Goal: Contribute content: Contribute content

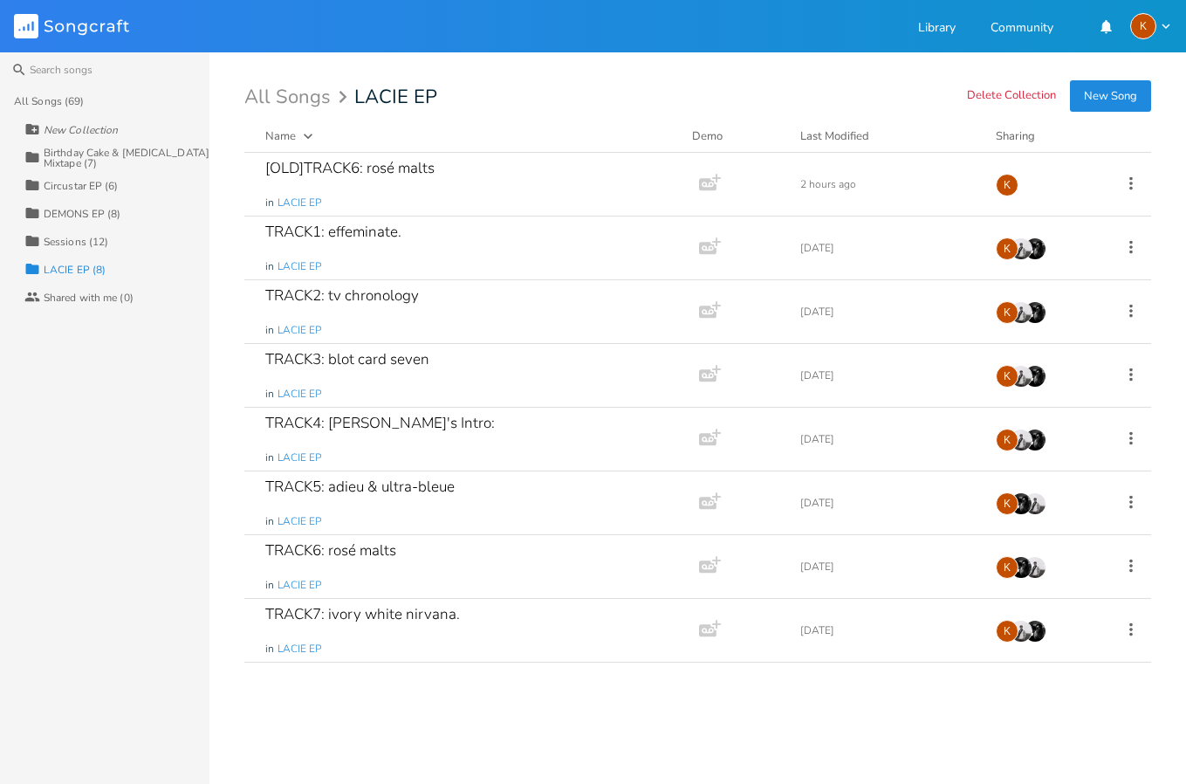
click at [86, 215] on div "DEMONS EP (8)" at bounding box center [82, 214] width 77 height 10
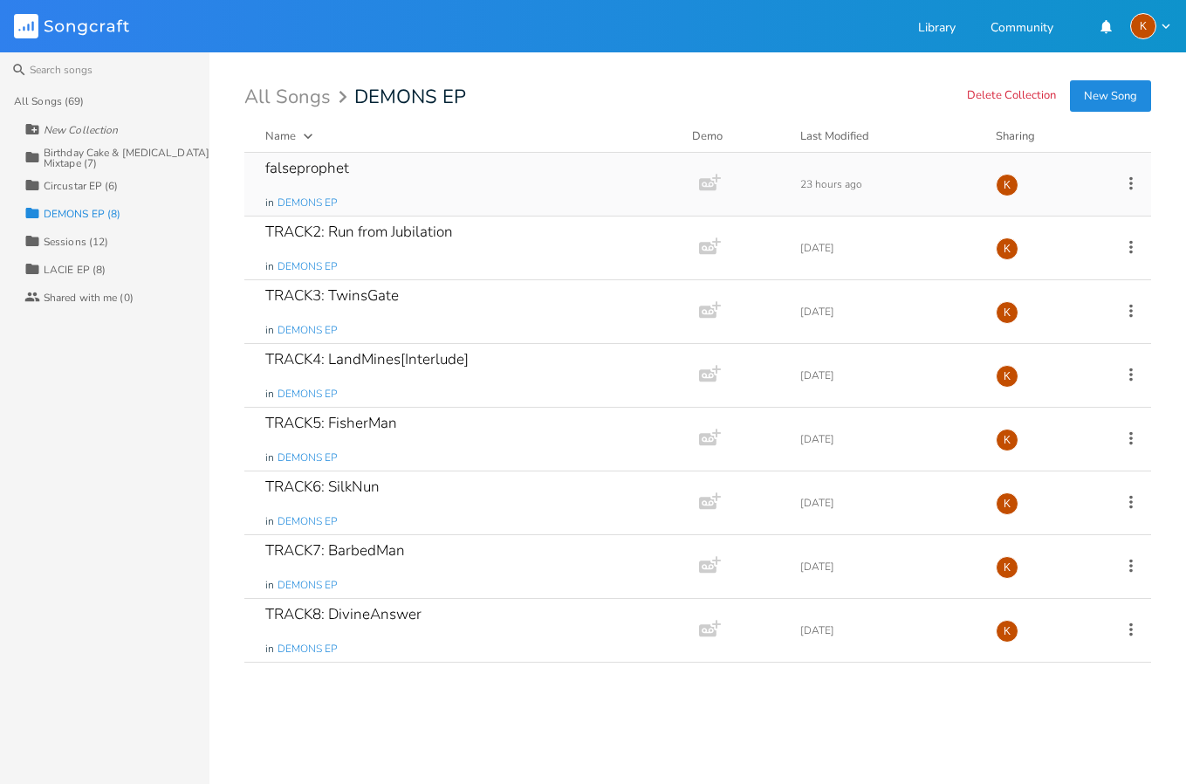
click at [407, 186] on div "falseprophet in DEMONS EP" at bounding box center [468, 184] width 406 height 63
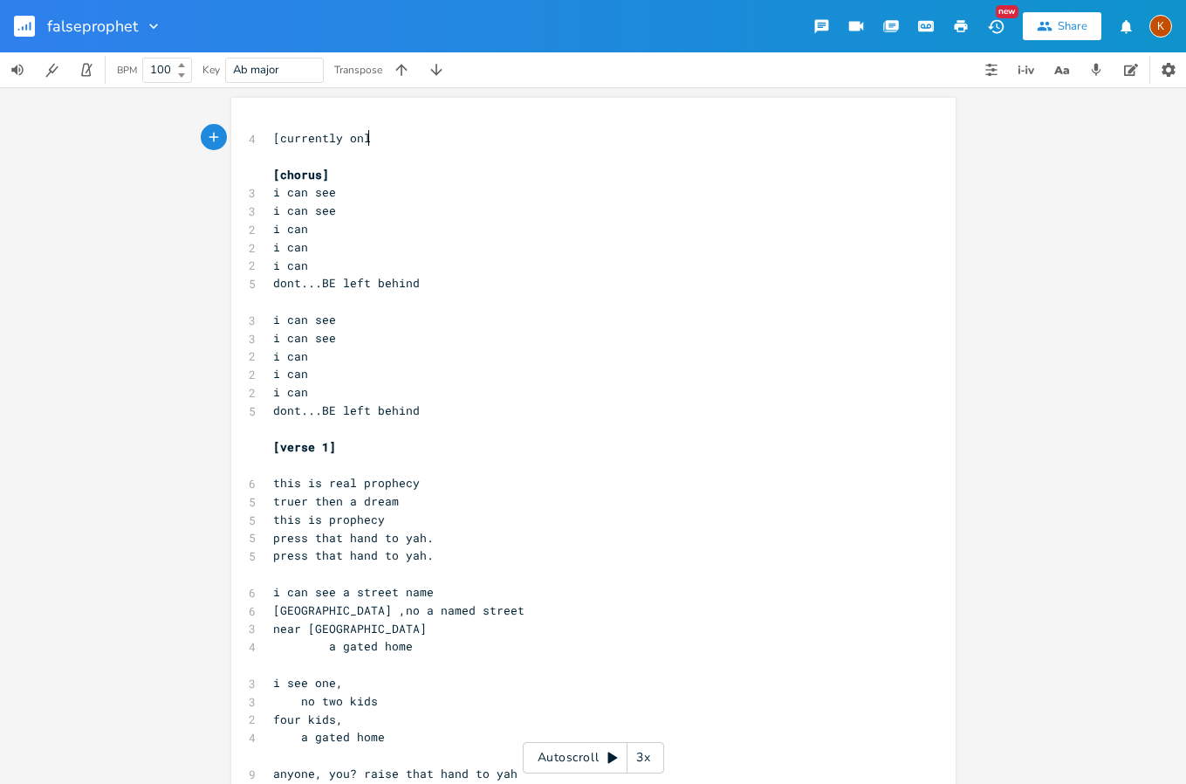
scroll to position [0, 74]
type textarea "[currently only"
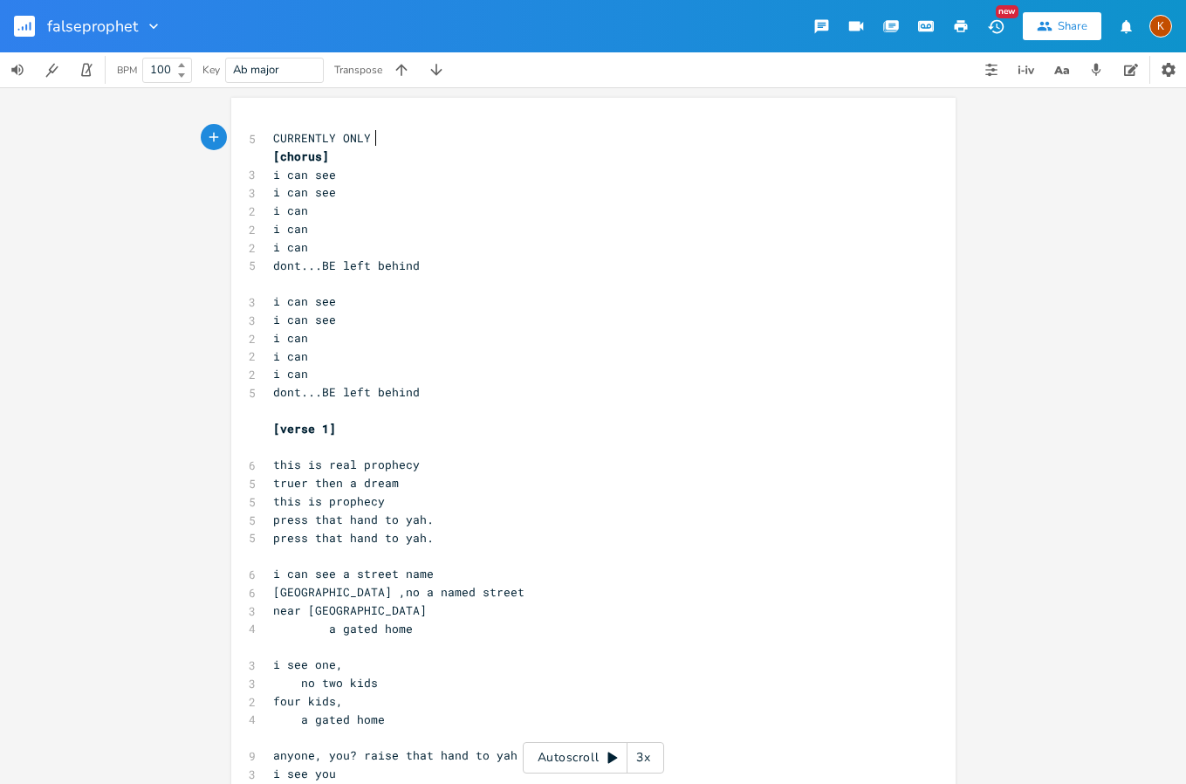
type textarea "CURRENTLY ONLY H"
type textarea "THE BE"
type textarea "FIRST VERSE FEELS LIKE A COMPLETE ROUGH FIRST DRAFT. H"
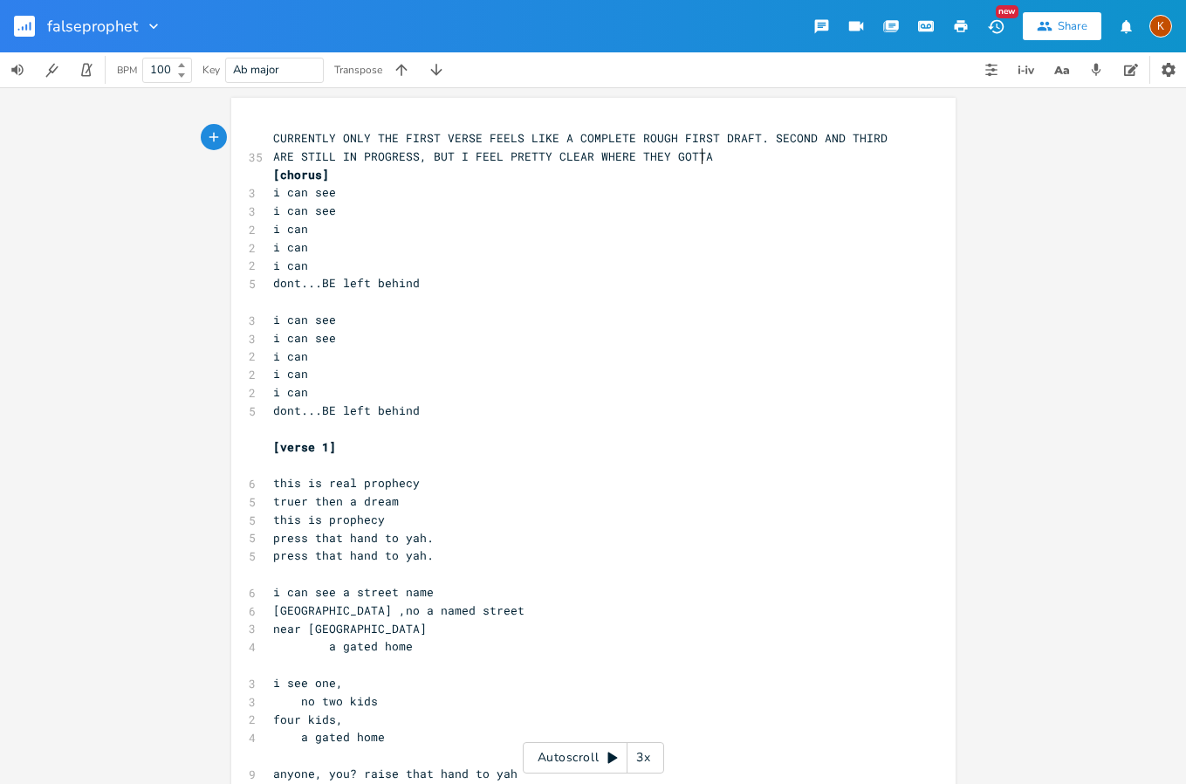
scroll to position [0, 542]
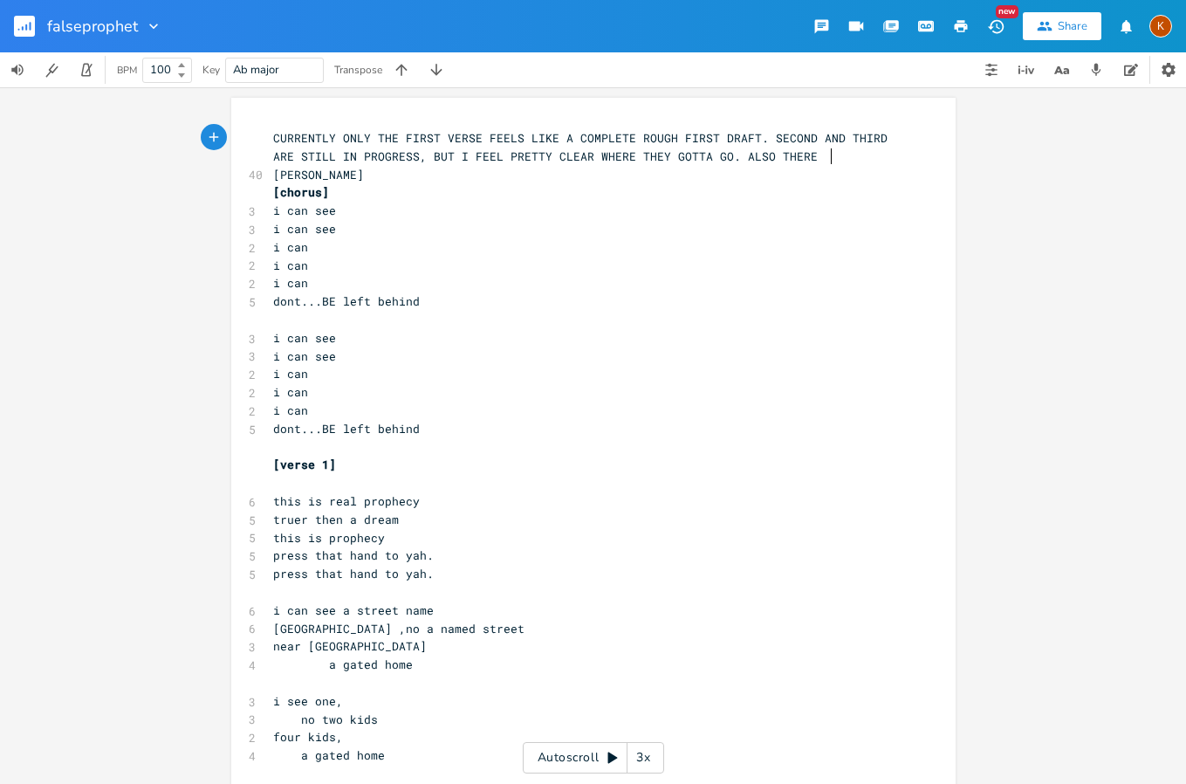
type textarea "SECOND AND THIRD ARE STILL IN PROGRESS, BUT I FEEL PRETTY CLEAR WHERE THEY GOTT…"
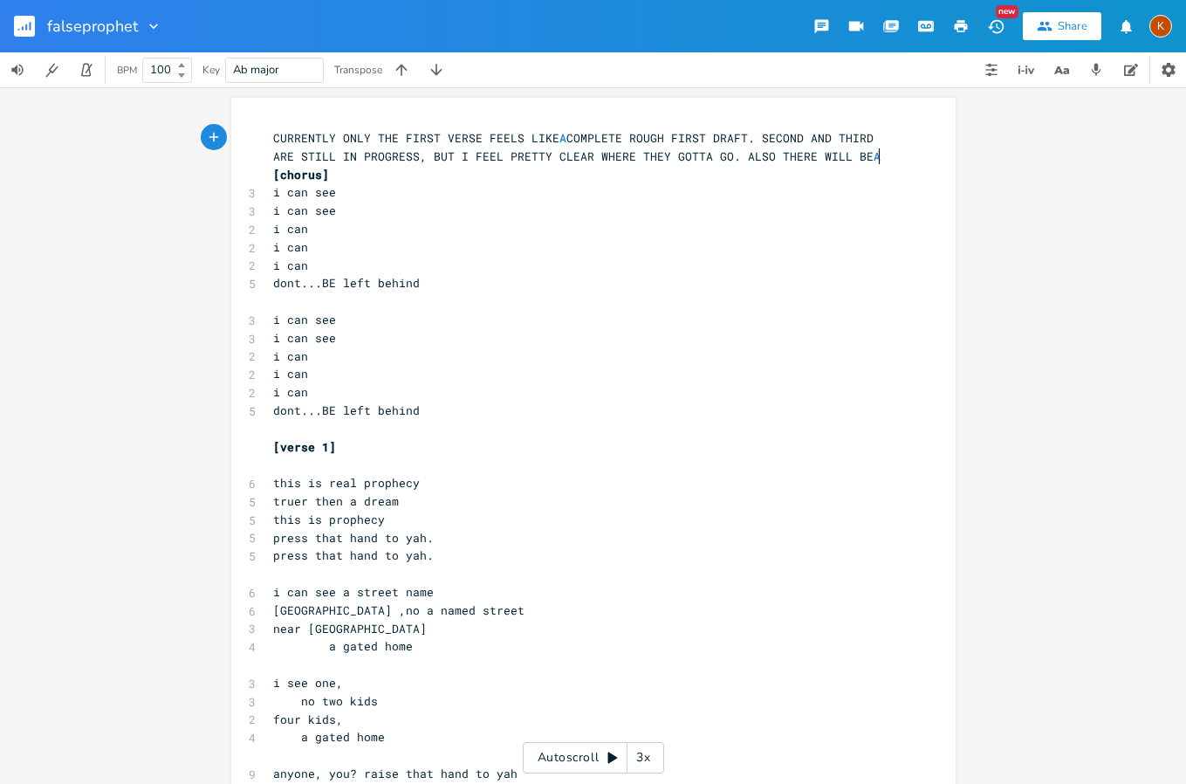
type textarea "L BE A T"
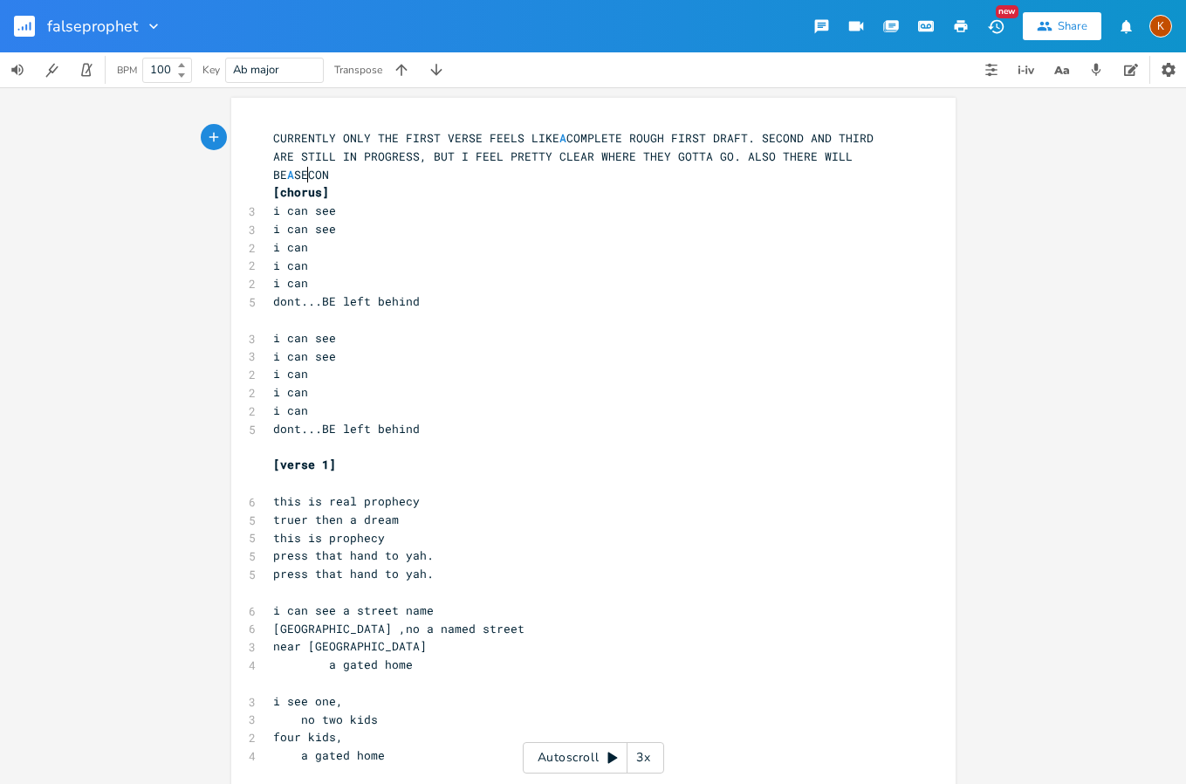
type textarea "SECON"
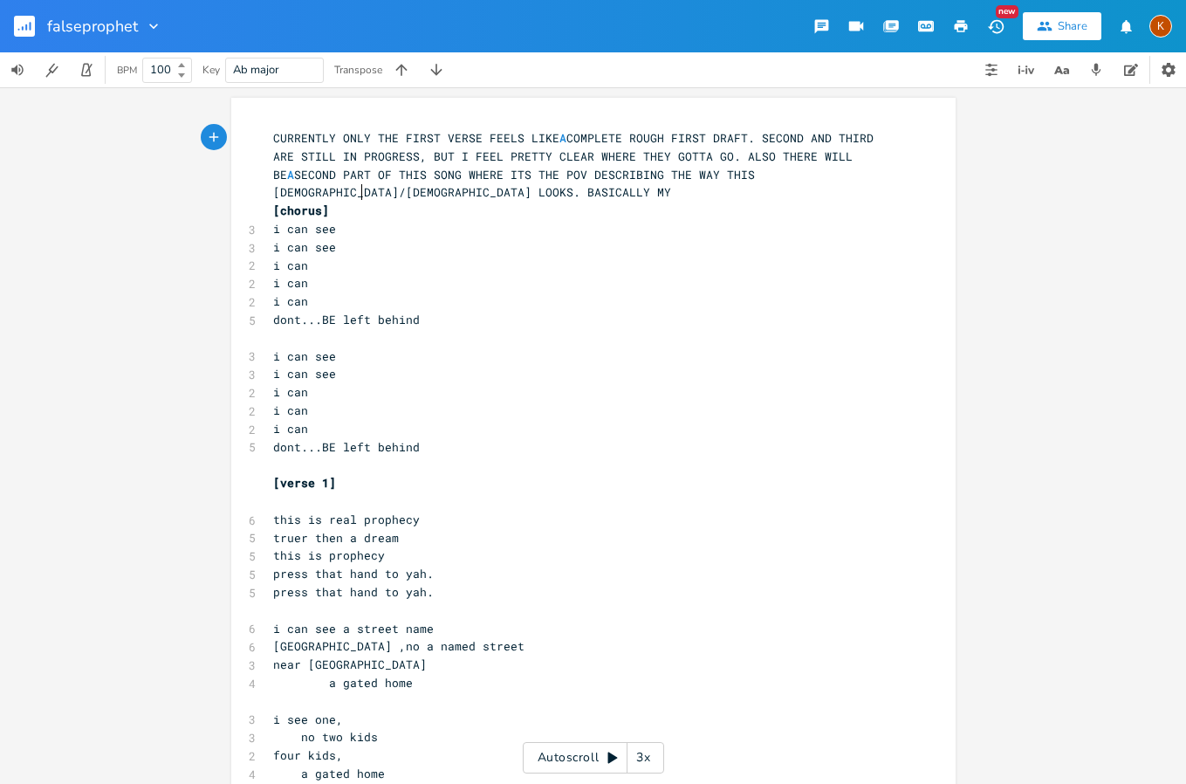
type textarea "D PART OF THIS SONG WHERE ITS THE POV DESCRIBING THE WAY THIS [DEMOGRAPHIC_DATA…"
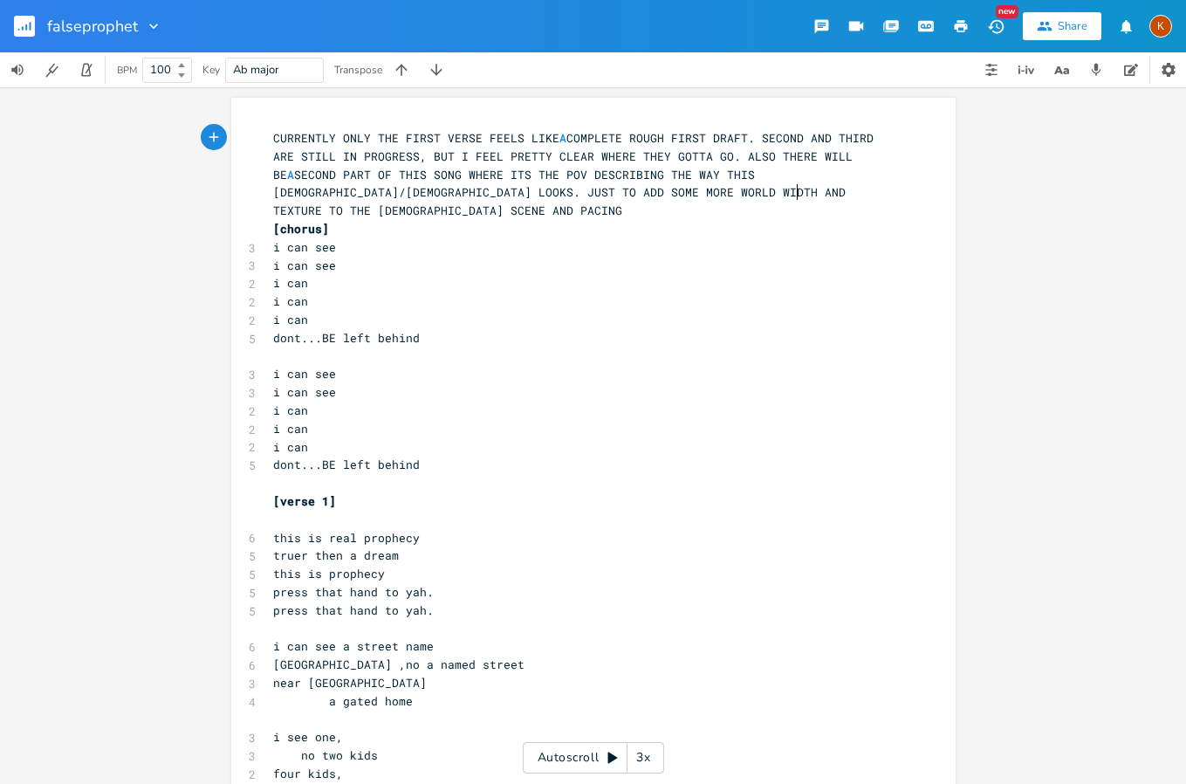
type textarea "JUST TO ADD SOME MORE WORLD WIDTH AND TEXTURE TO THE [DEMOGRAPHIC_DATA] SCENE A…"
type textarea ","
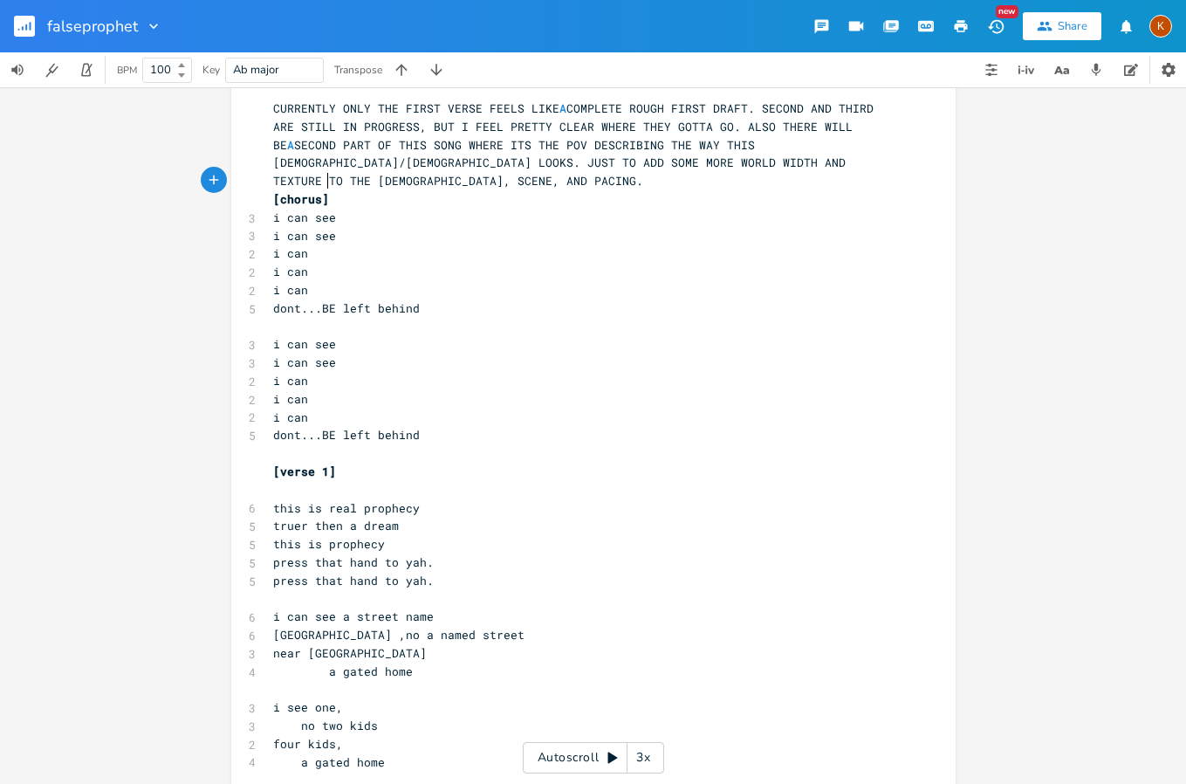
scroll to position [0, 0]
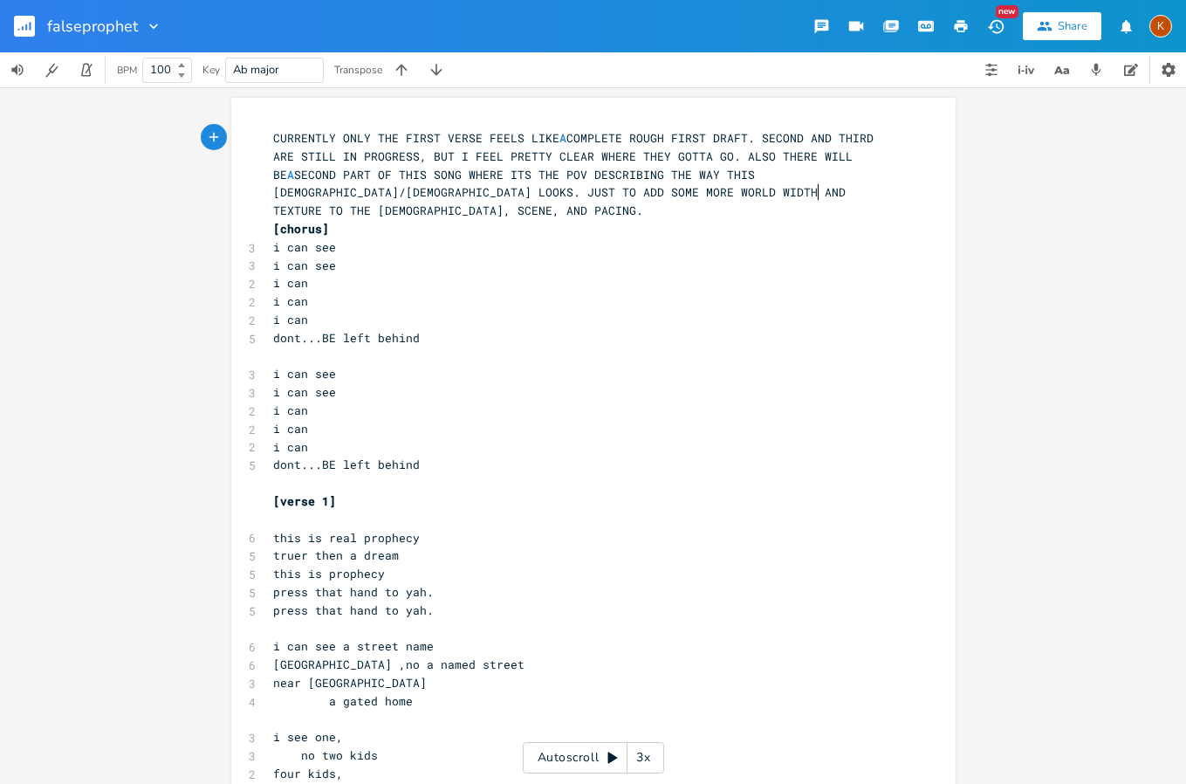
click at [827, 188] on pre "CURRENTLY ONLY THE FIRST VERSE FEELS LIKE A COMPLETE ROUGH FIRST DRAFT. SECOND …" at bounding box center [585, 174] width 630 height 91
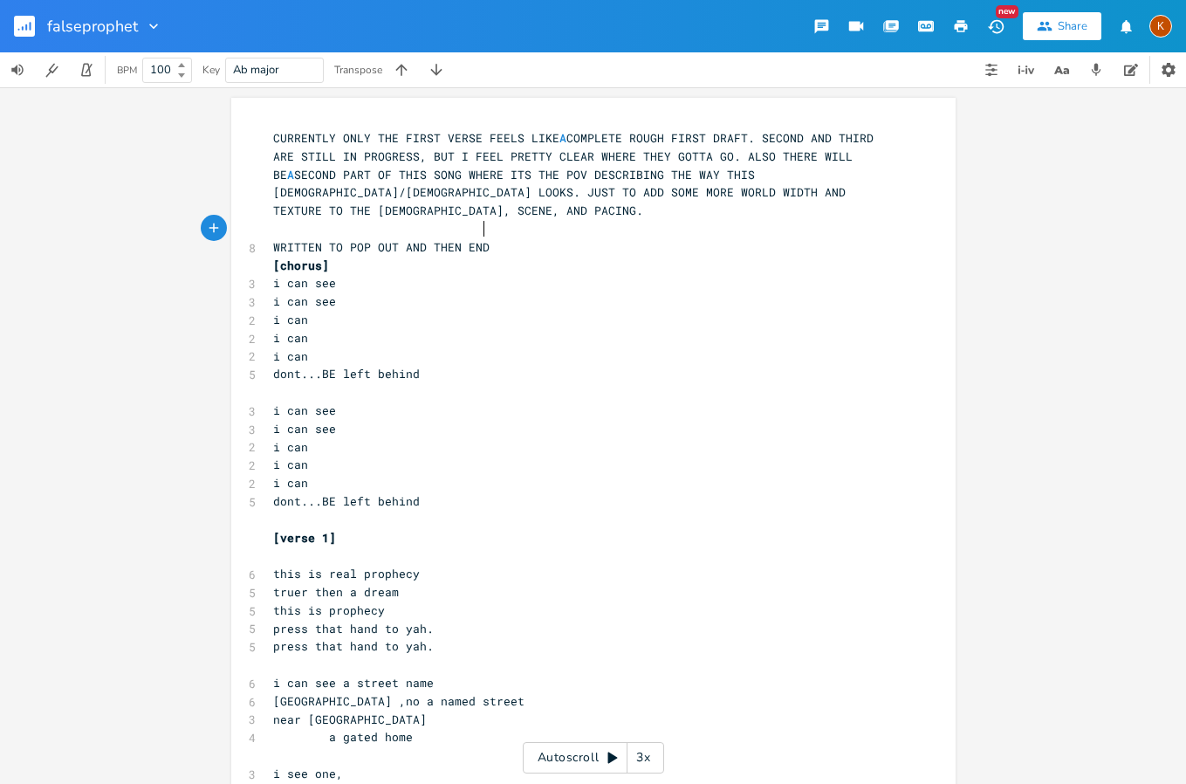
scroll to position [0, 218]
type textarea "WRITTEN TO POP OUT AND THEN END"
type textarea "OUT AND THE END OF KINGS DEAD."
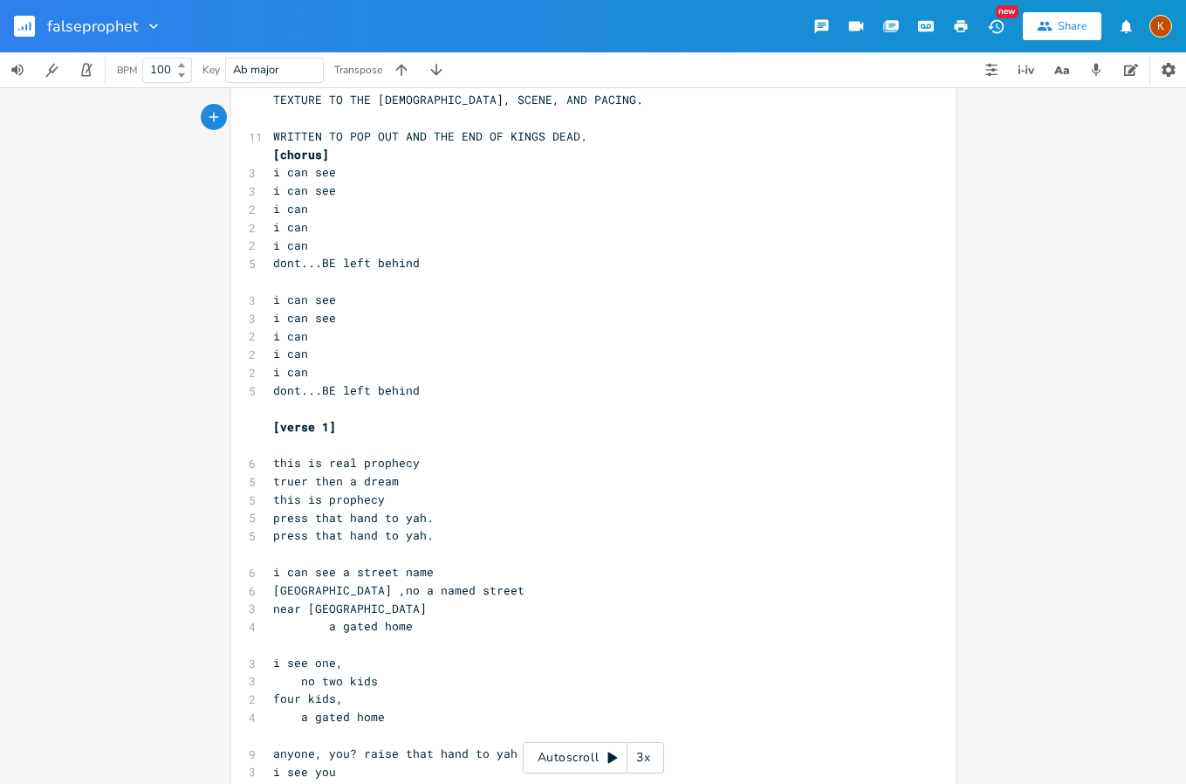
scroll to position [175, 0]
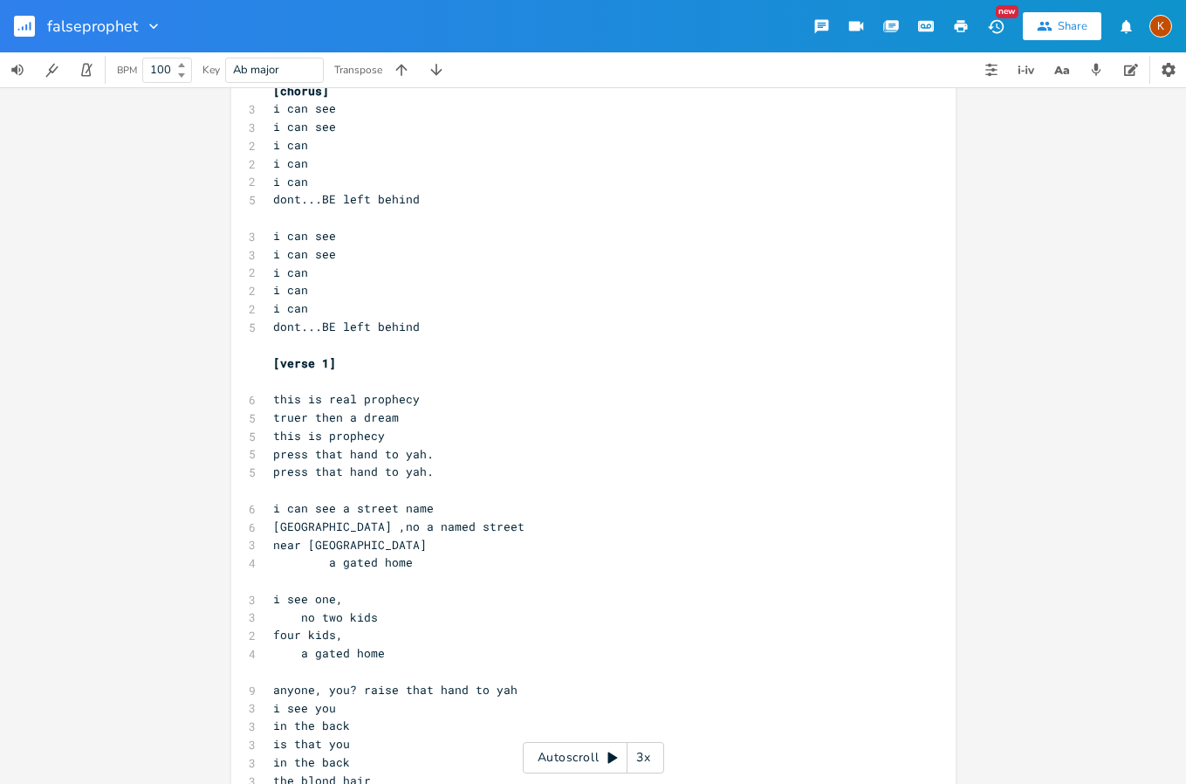
click at [536, 499] on pre "i can see a street name" at bounding box center [585, 508] width 630 height 18
type textarea "[the is uncert"
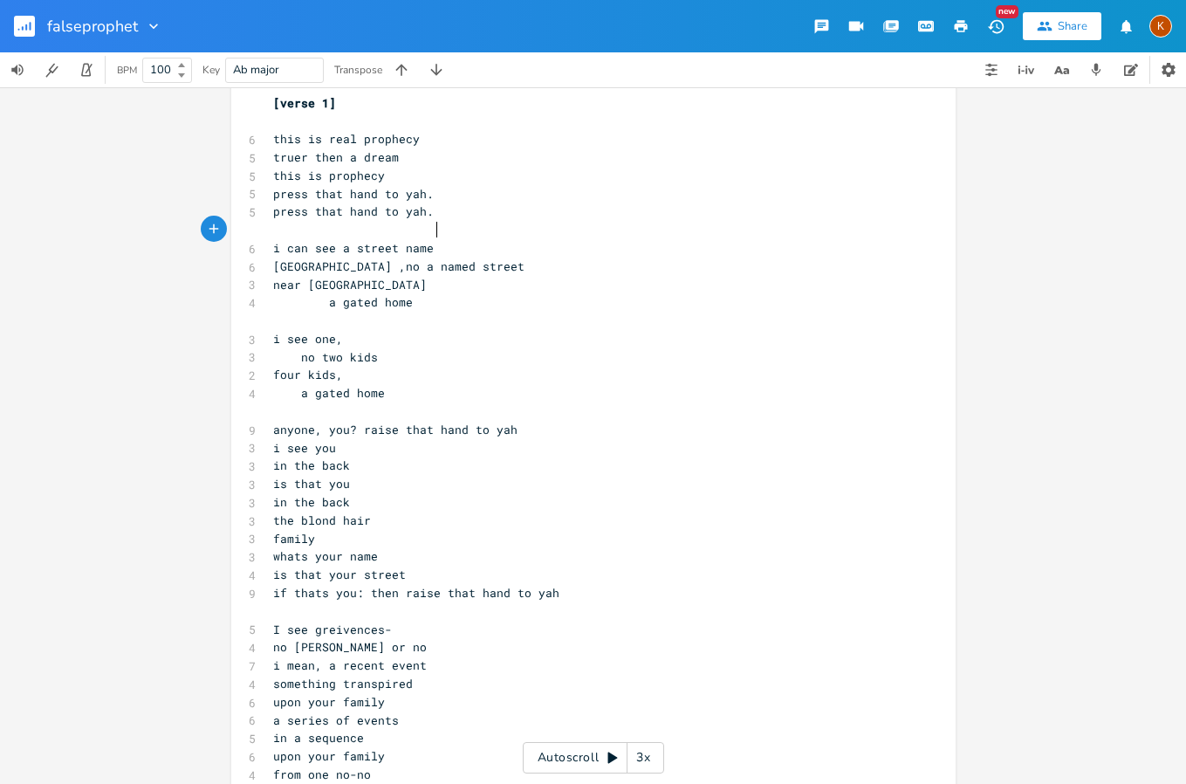
scroll to position [436, 0]
drag, startPoint x: 369, startPoint y: 505, endPoint x: 261, endPoint y: 501, distance: 108.3
type textarea "the tall white"
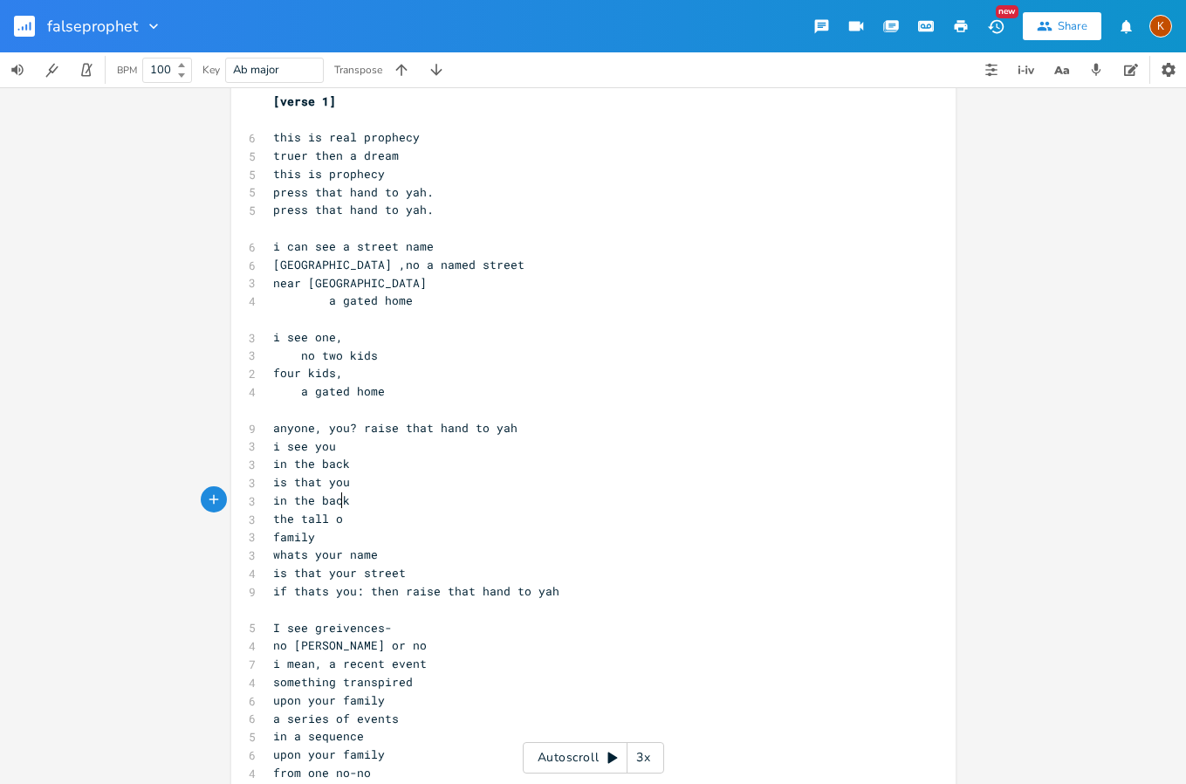
scroll to position [0, 19]
type textarea "one"
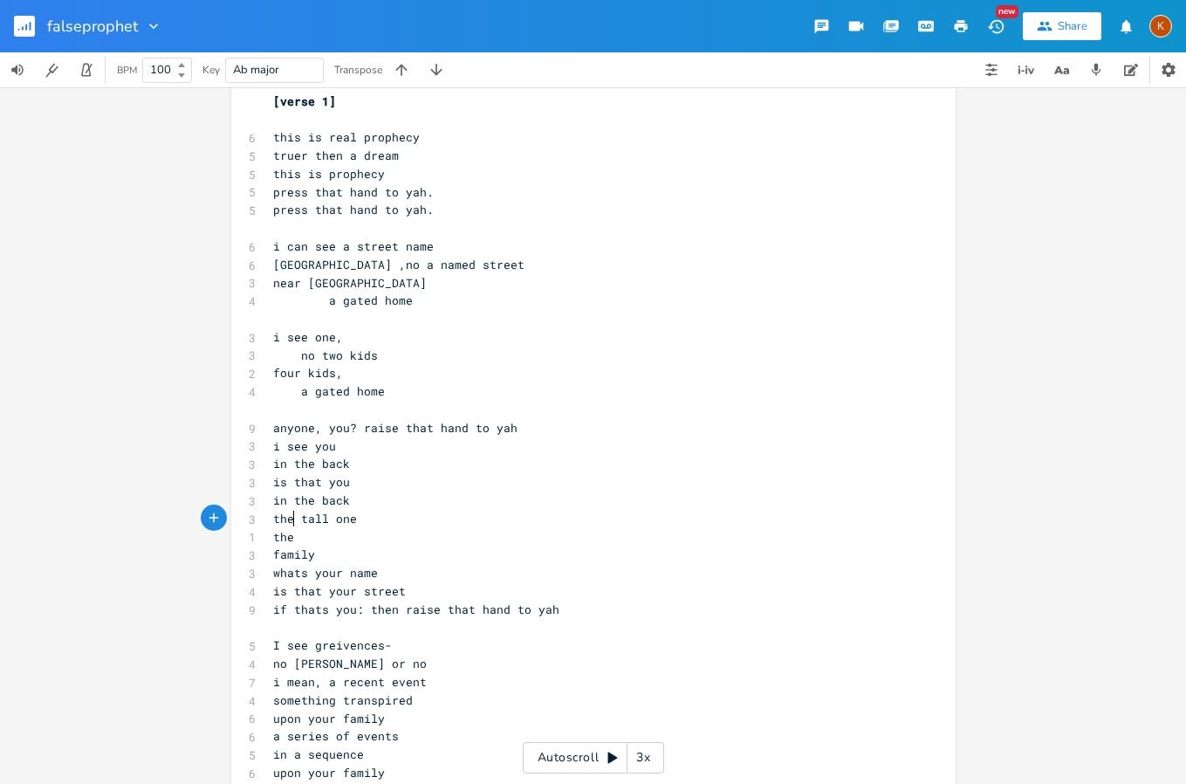
scroll to position [0, 18]
type textarea "the olde"
type textarea "young man"
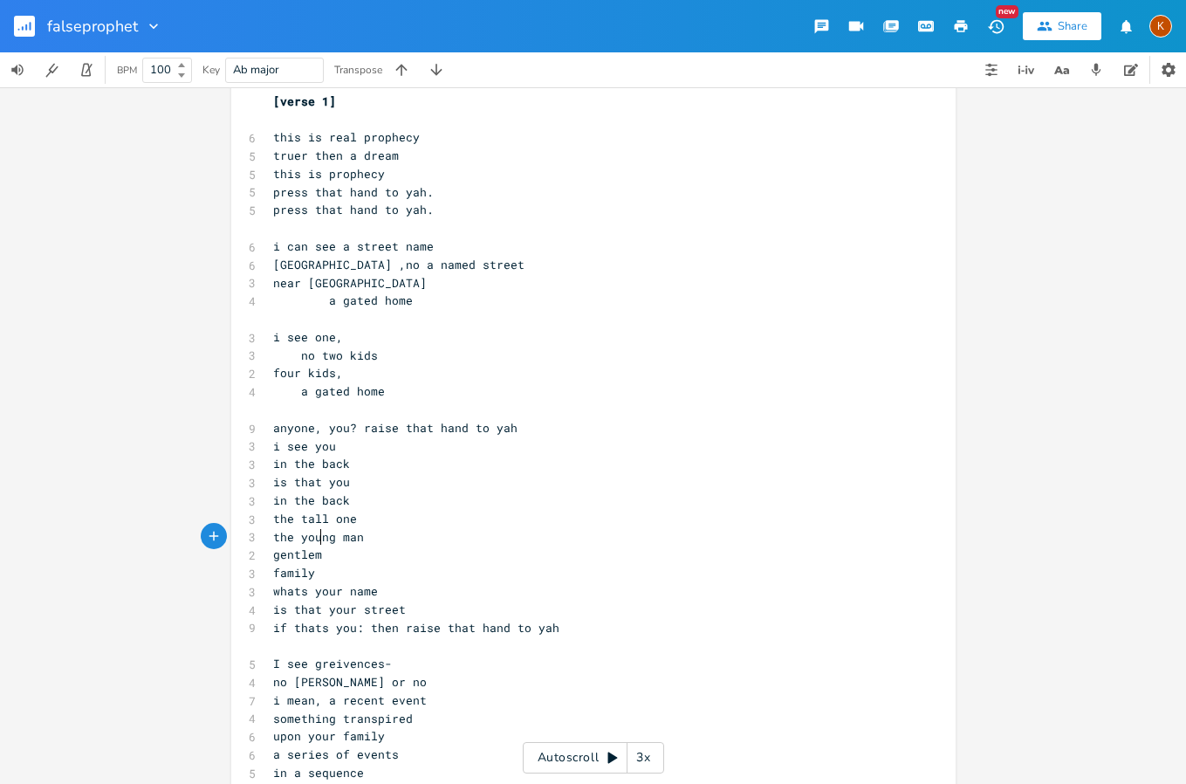
type textarea "gentleman"
type textarea "man no>"
type textarea "?"
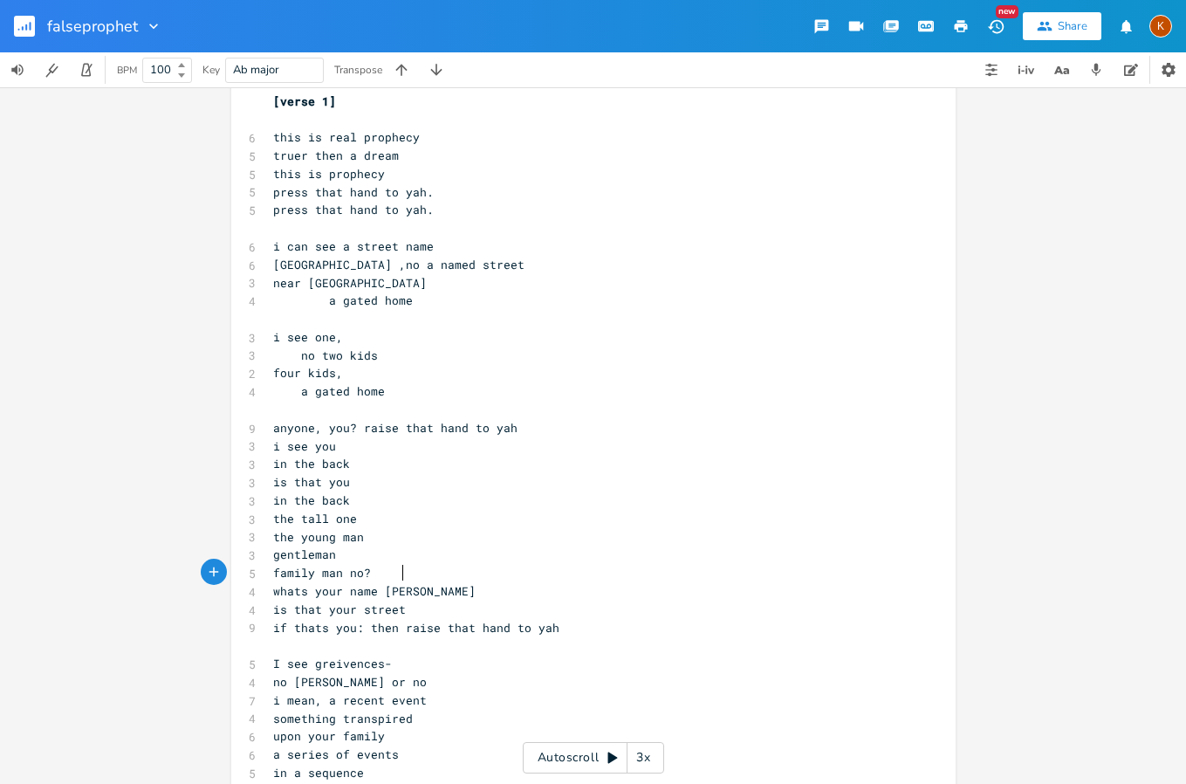
type textarea "sir?"
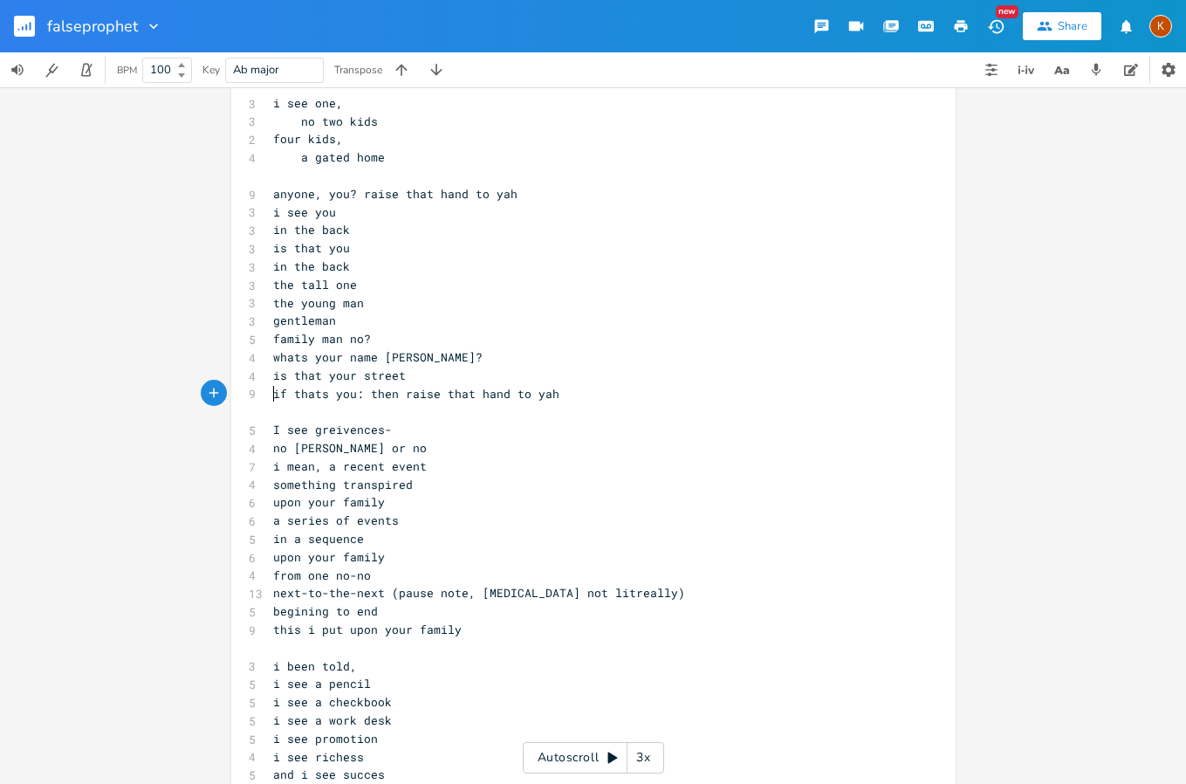
scroll to position [698, 0]
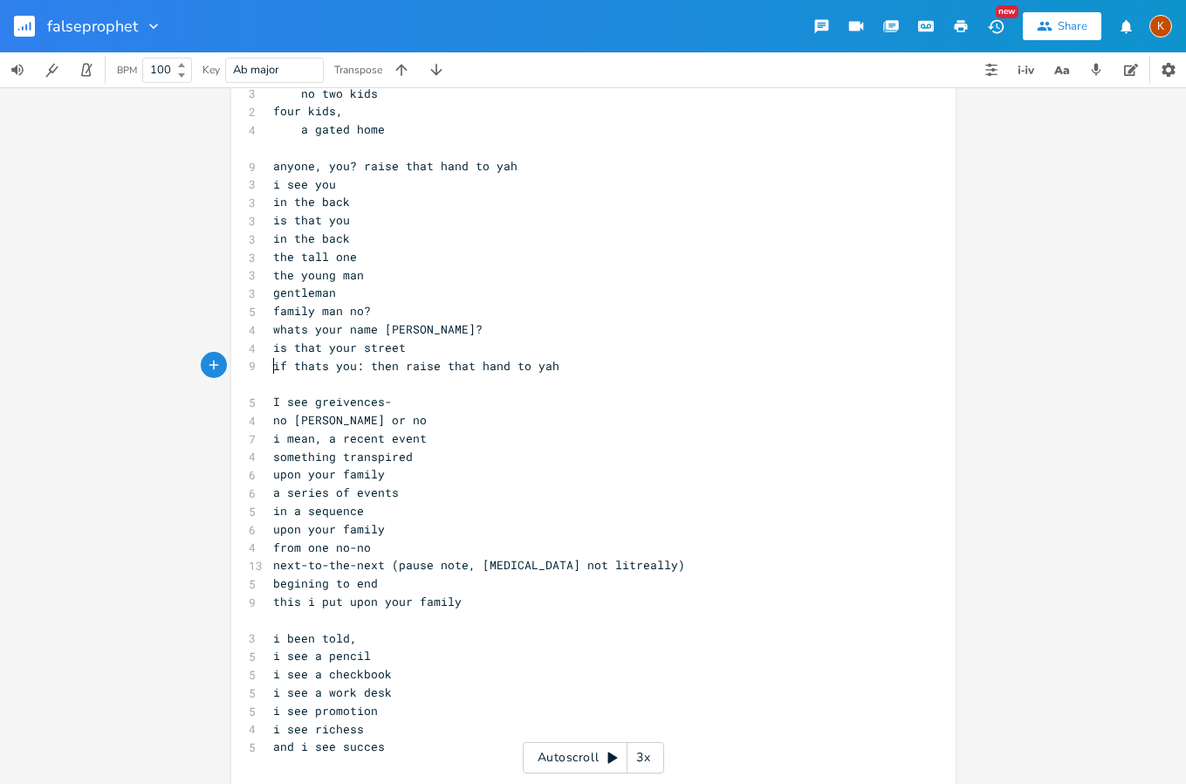
click at [270, 483] on pre "a series of events" at bounding box center [585, 492] width 630 height 18
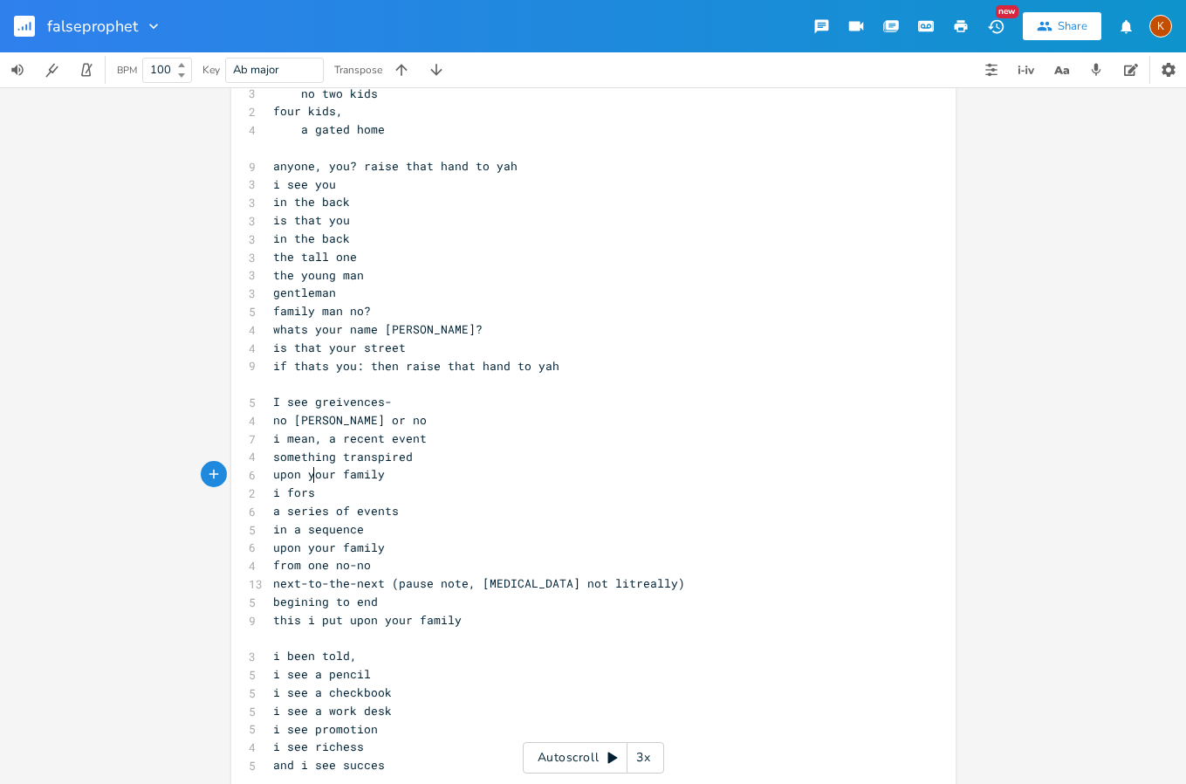
type textarea "i forsee"
type textarea "(pause note, [MEDICAL_DATA] not litreally)"
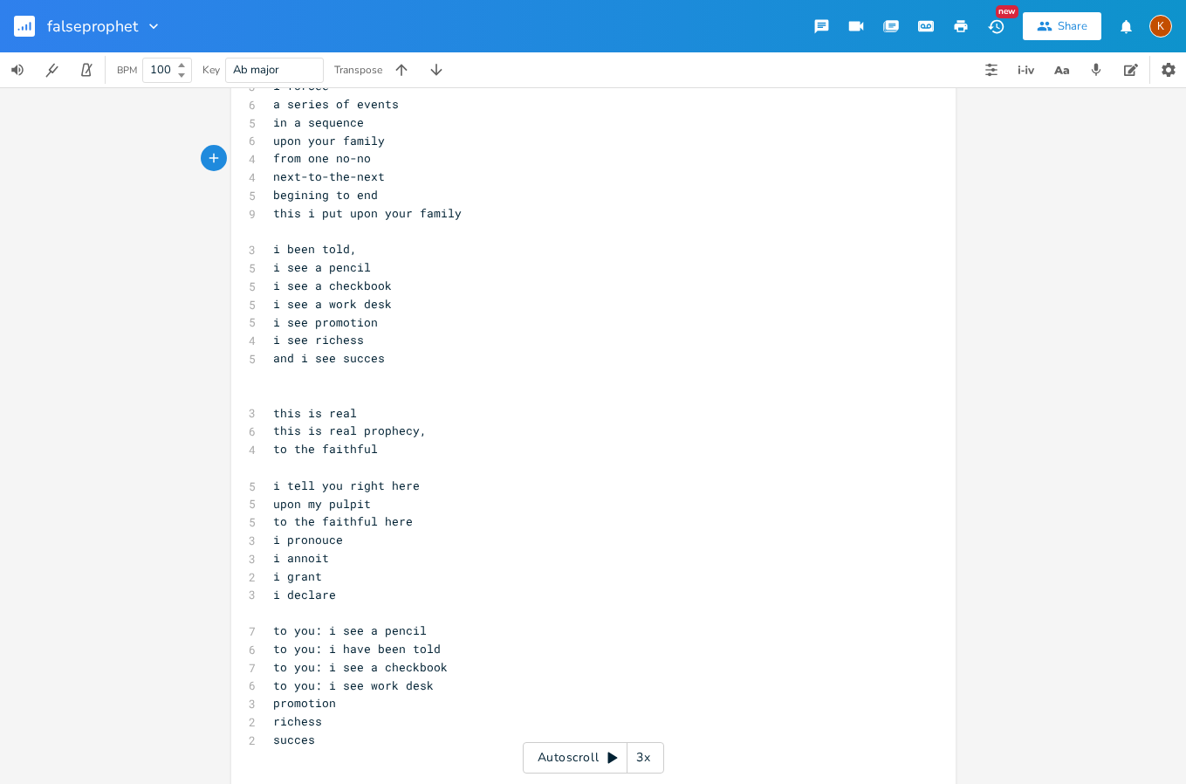
scroll to position [1135, 0]
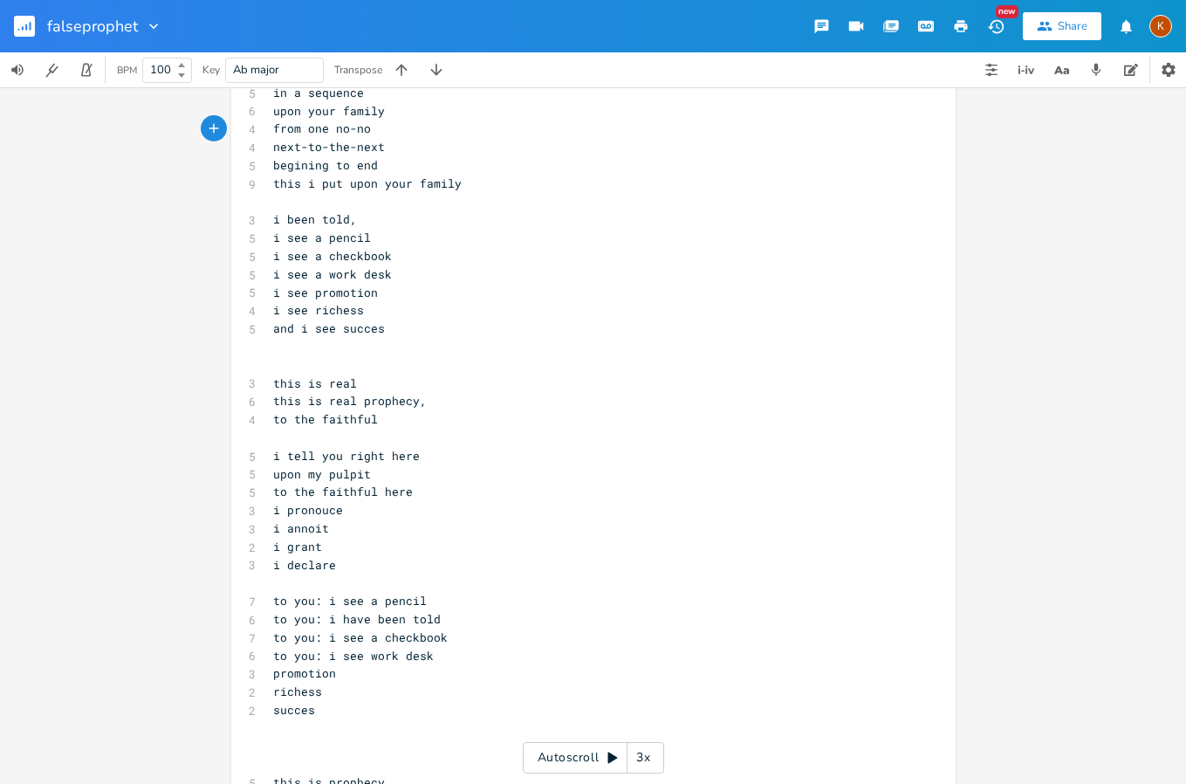
click at [270, 483] on pre "to the faithful here" at bounding box center [585, 492] width 630 height 18
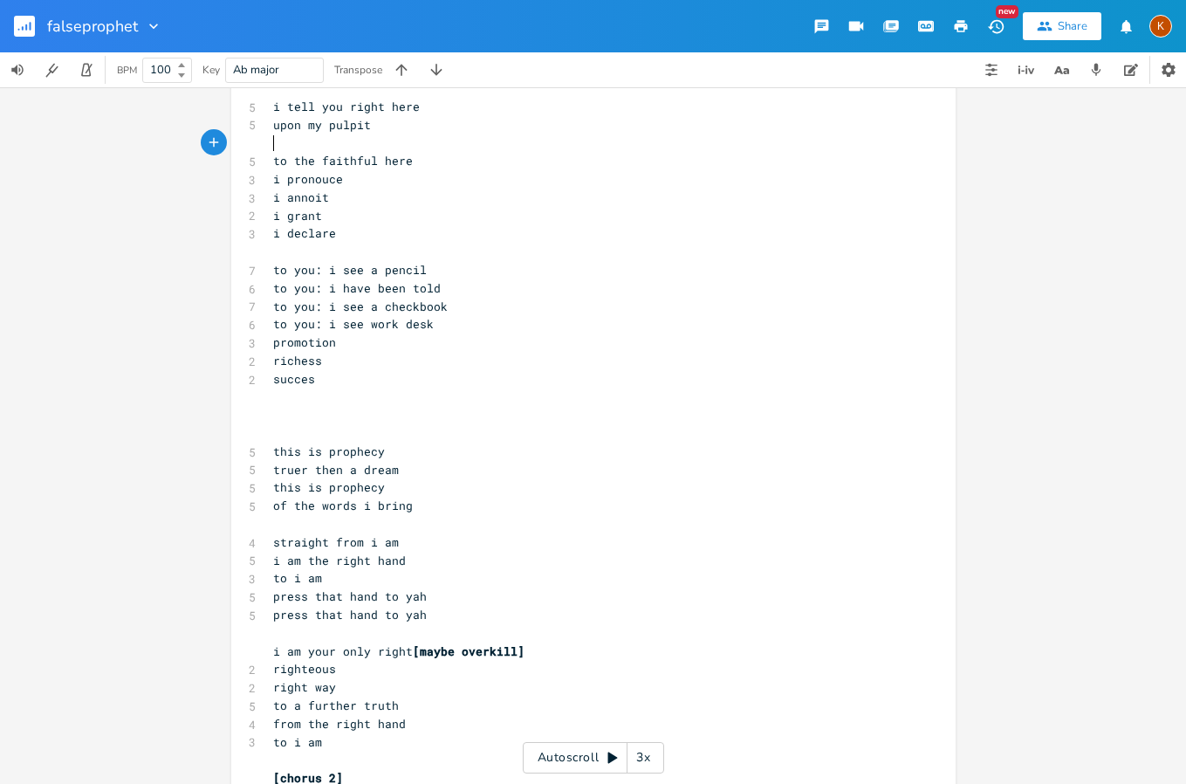
scroll to position [1571, 0]
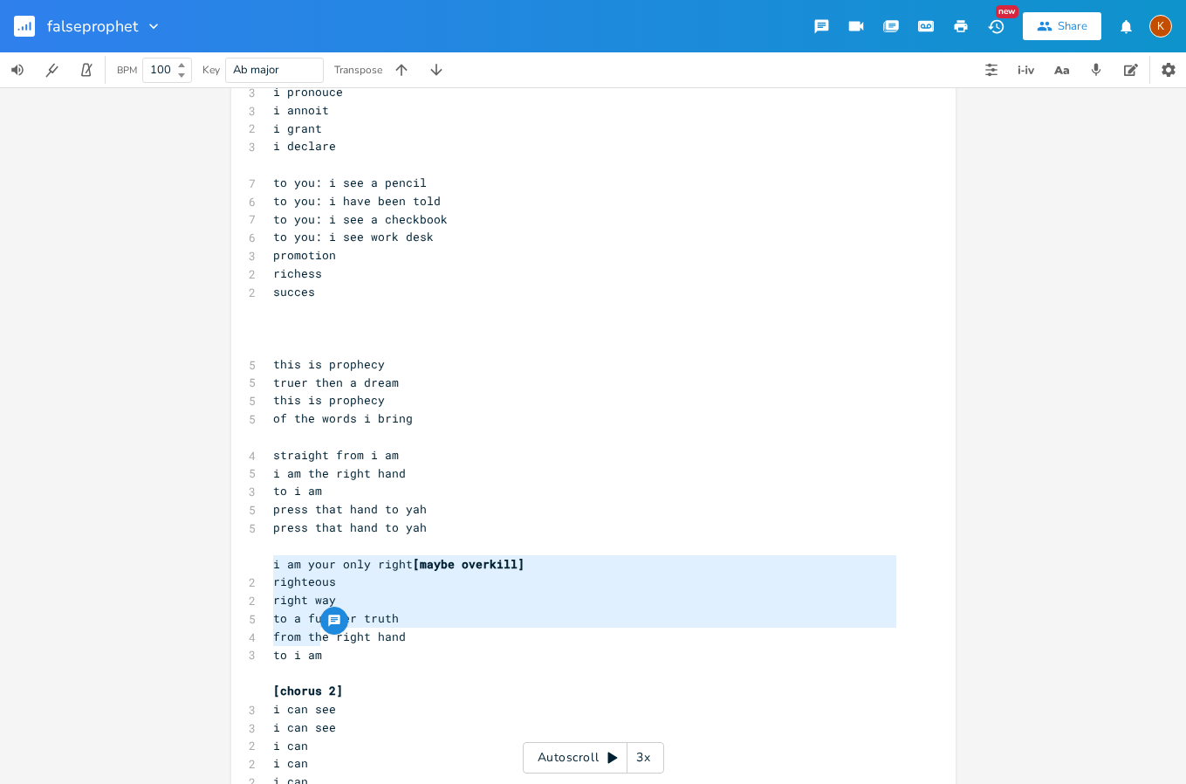
type textarea "i am your only right [maybe overkill] righteous right way to a further truth fr…"
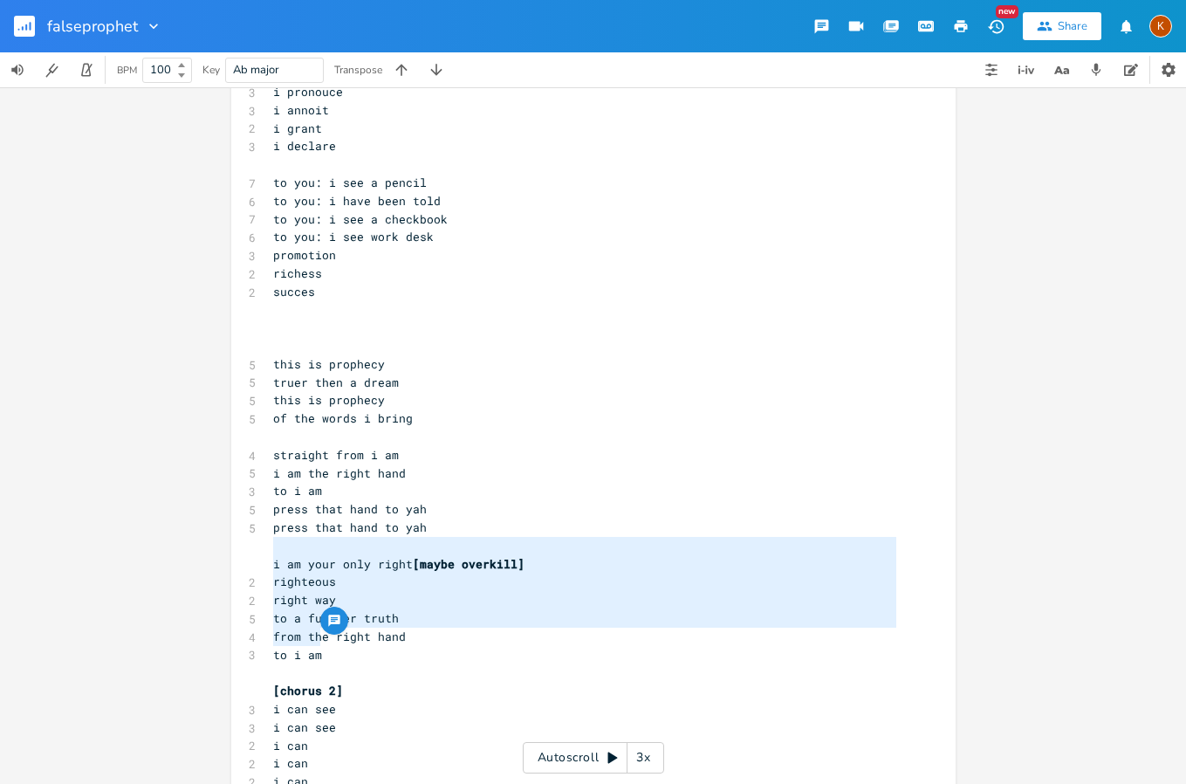
drag, startPoint x: 331, startPoint y: 639, endPoint x: 255, endPoint y: 546, distance: 119.7
click at [255, 546] on div "i am your only right [maybe overkill] righteous right way to a further truth fr…" at bounding box center [593, 633] width 724 height 4212
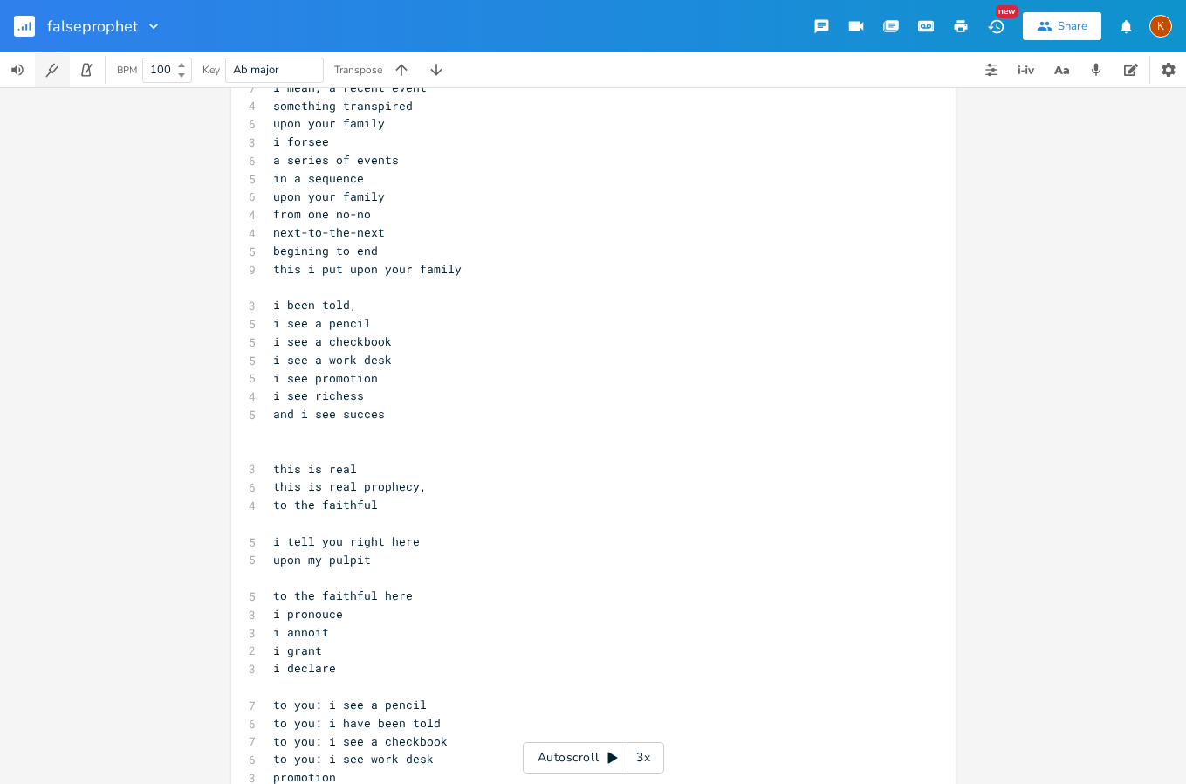
scroll to position [1047, 0]
click at [21, 18] on rect "button" at bounding box center [24, 26] width 21 height 21
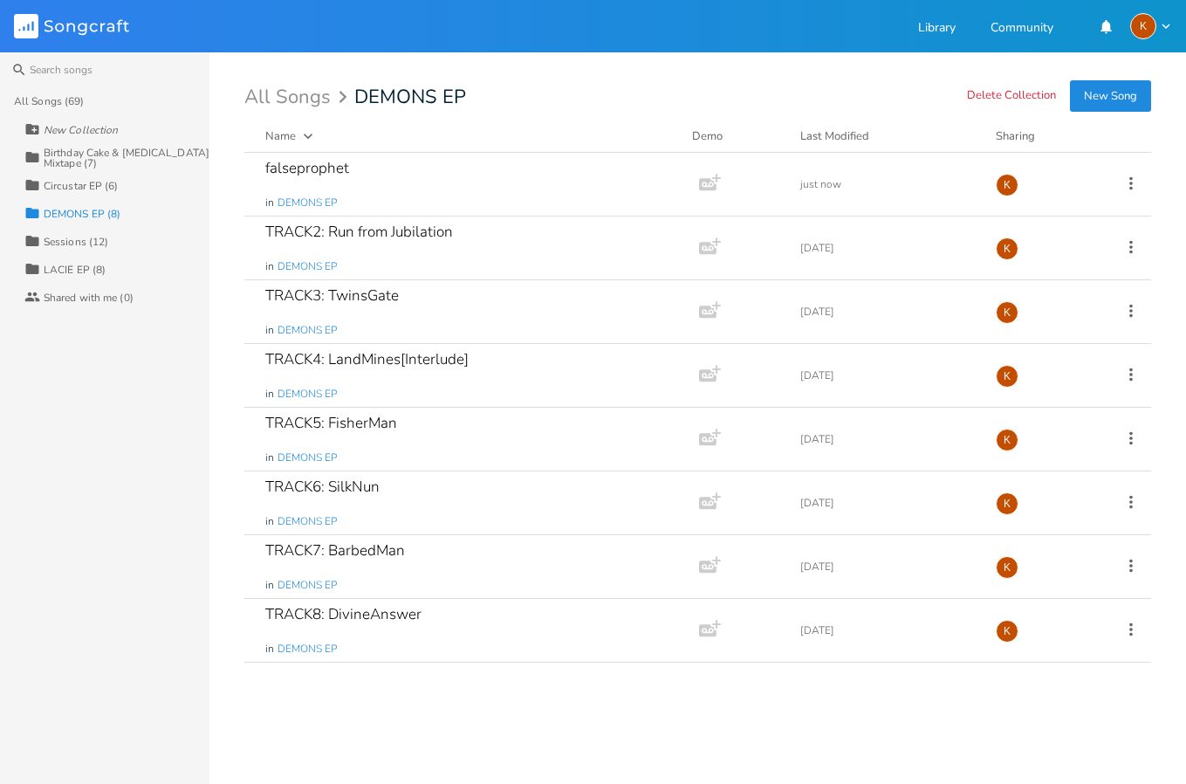
click at [65, 268] on div "LACIE EP (8)" at bounding box center [75, 269] width 62 height 10
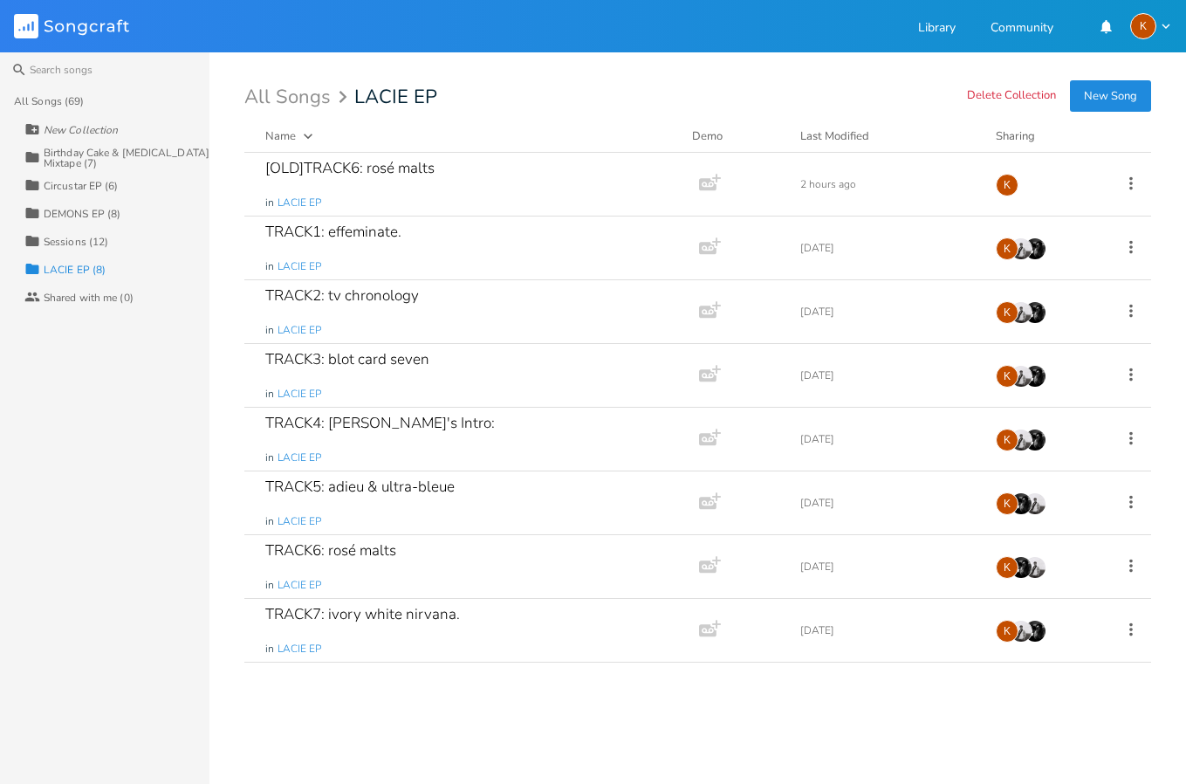
click at [86, 184] on div "Circustar EP (6)" at bounding box center [81, 186] width 75 height 10
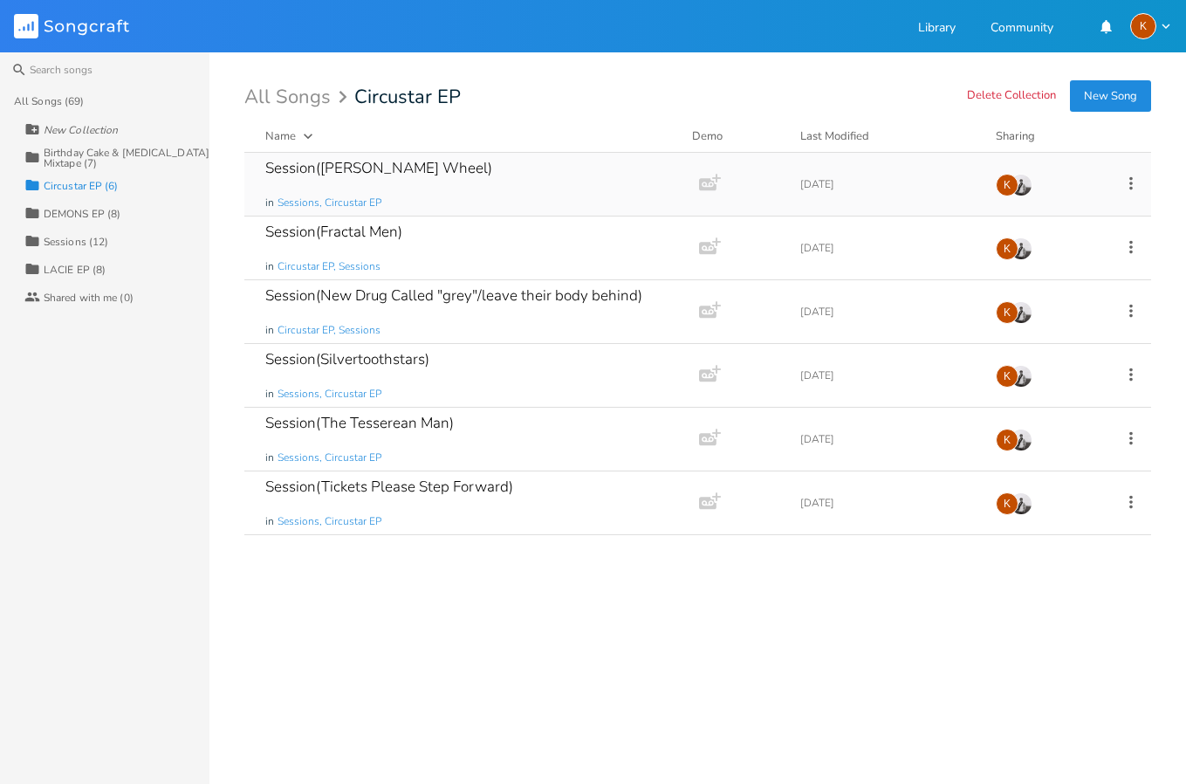
click at [771, 190] on div "Add Demo" at bounding box center [735, 184] width 87 height 40
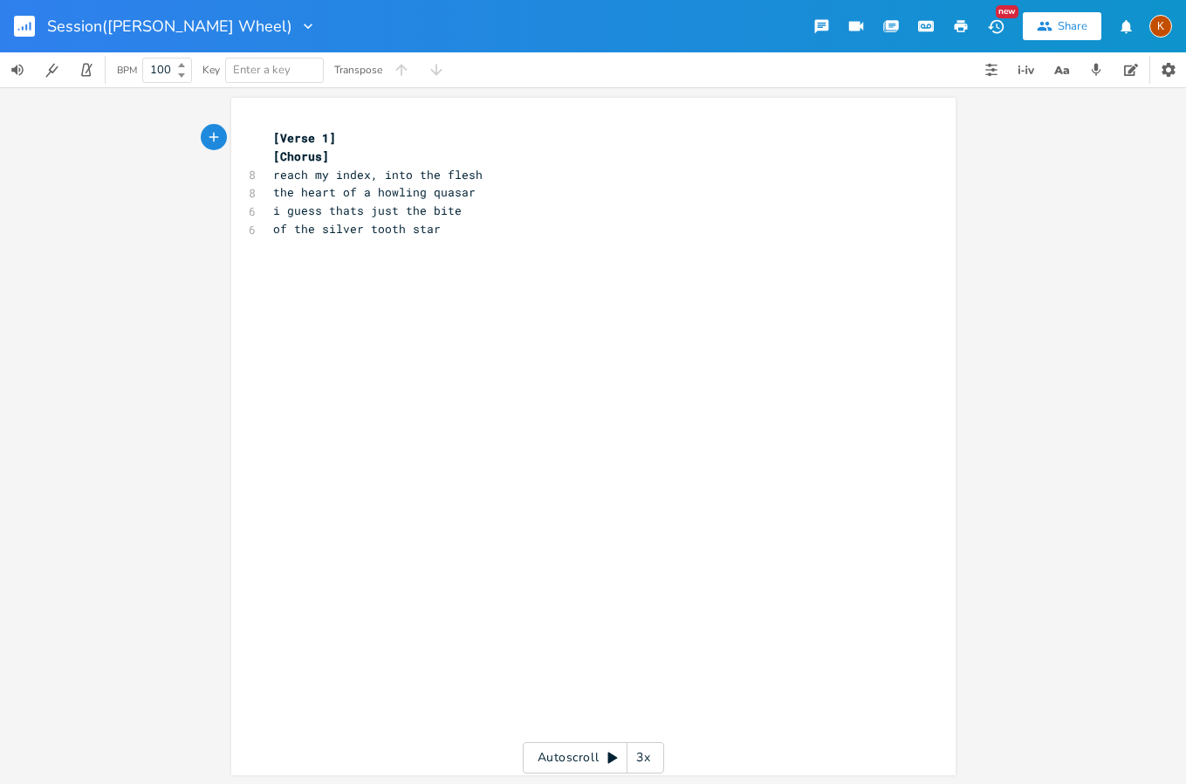
click at [31, 18] on rect "button" at bounding box center [24, 26] width 21 height 21
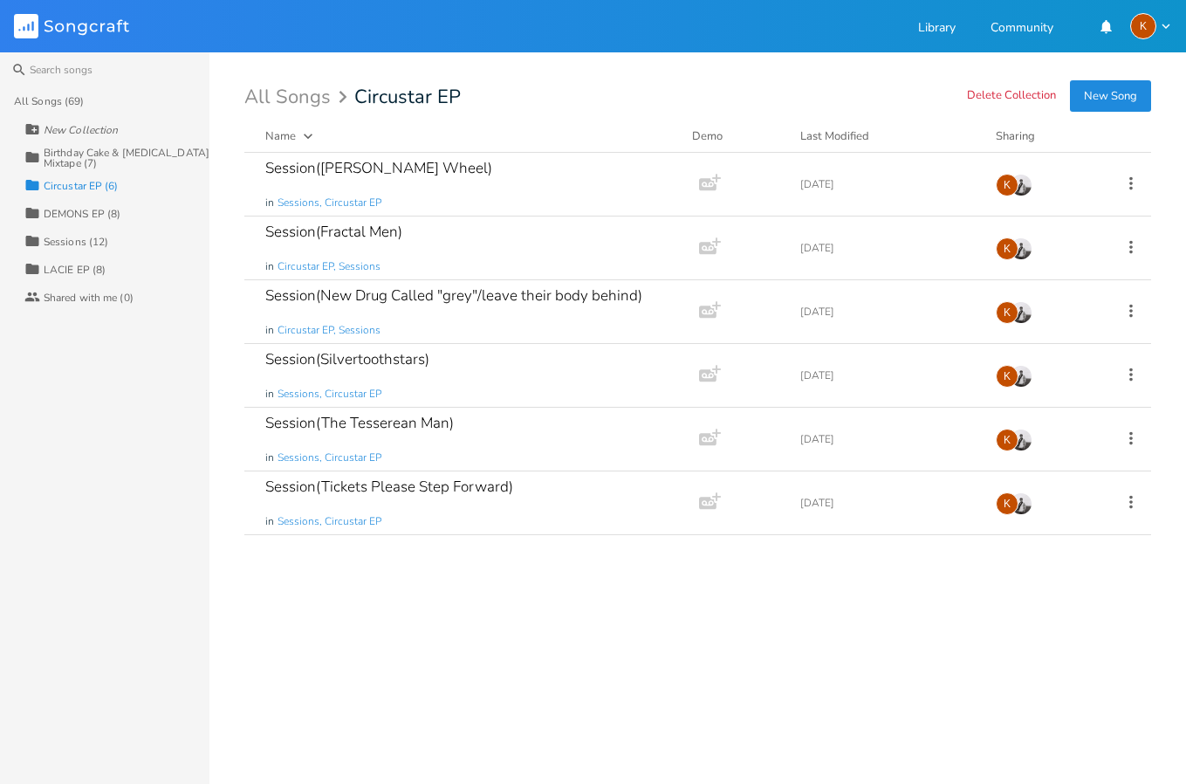
click at [96, 243] on div "Sessions (12)" at bounding box center [76, 242] width 65 height 10
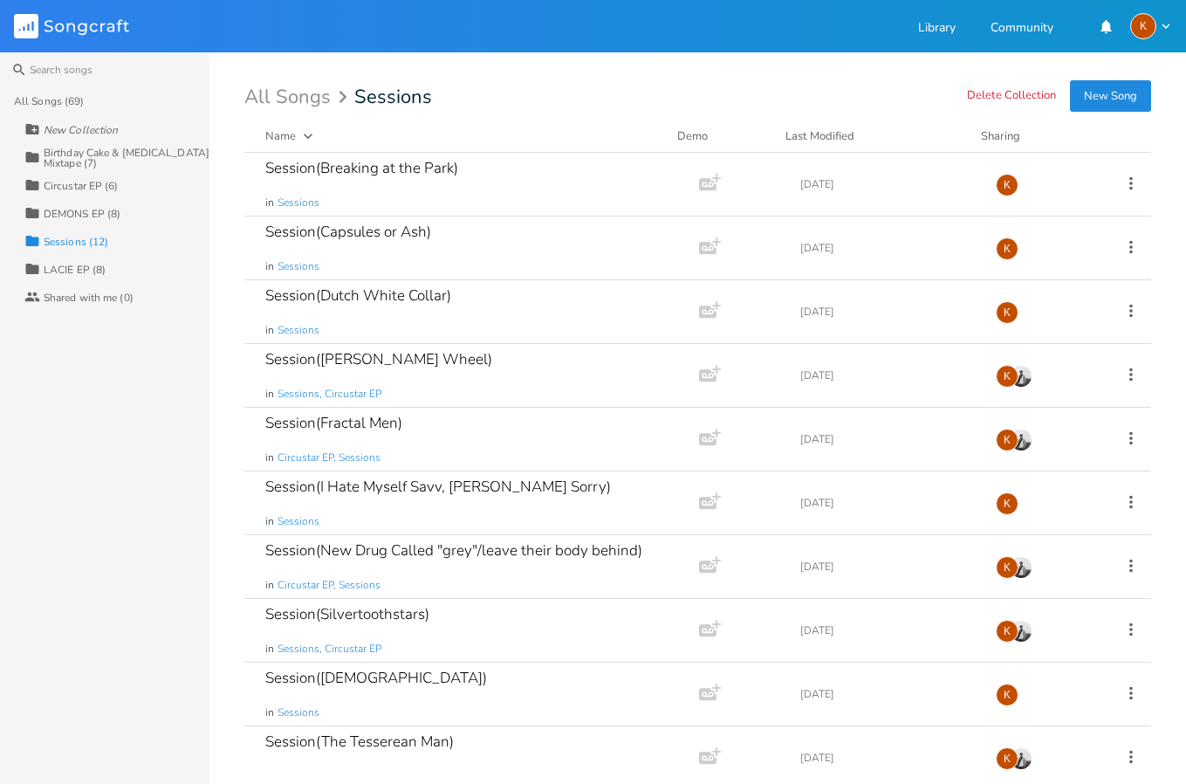
click at [92, 219] on div "DEMONS EP (8)" at bounding box center [82, 214] width 77 height 10
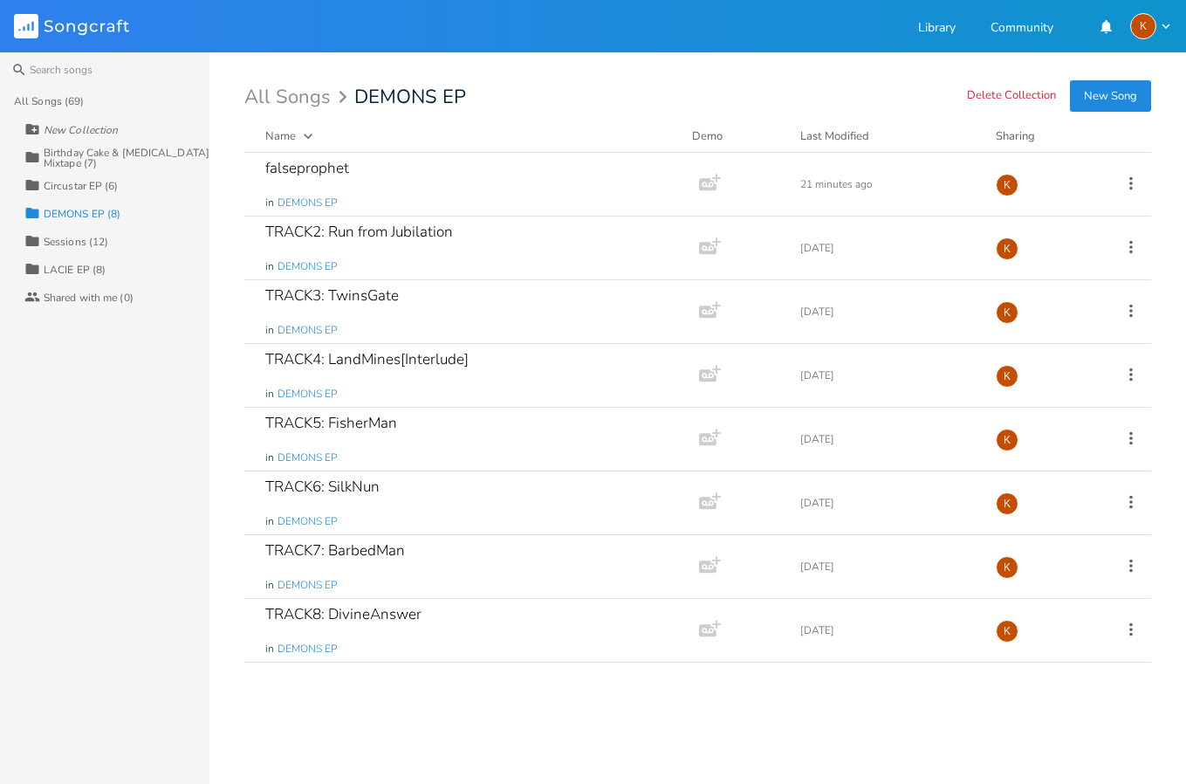
click at [86, 271] on div "LACIE EP (8)" at bounding box center [75, 269] width 62 height 10
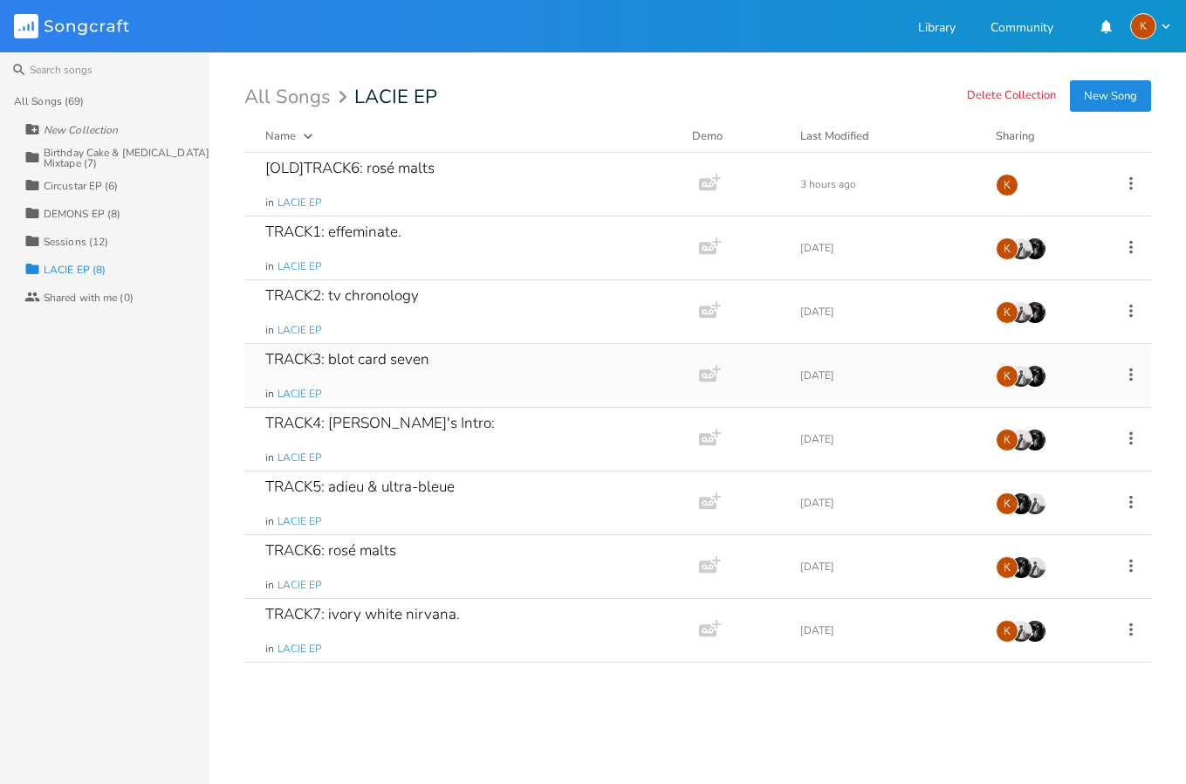
click at [429, 373] on div "TRACK3: blot card seven in LACIE EP" at bounding box center [468, 375] width 406 height 63
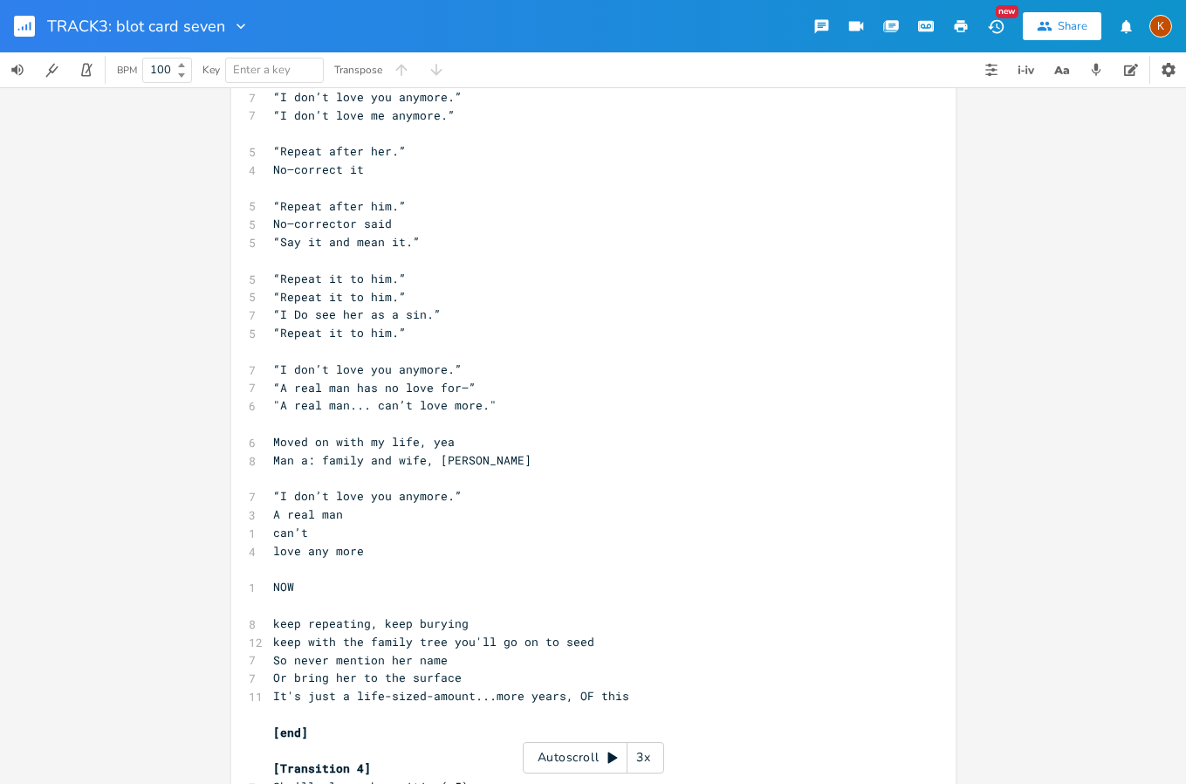
scroll to position [3491, 0]
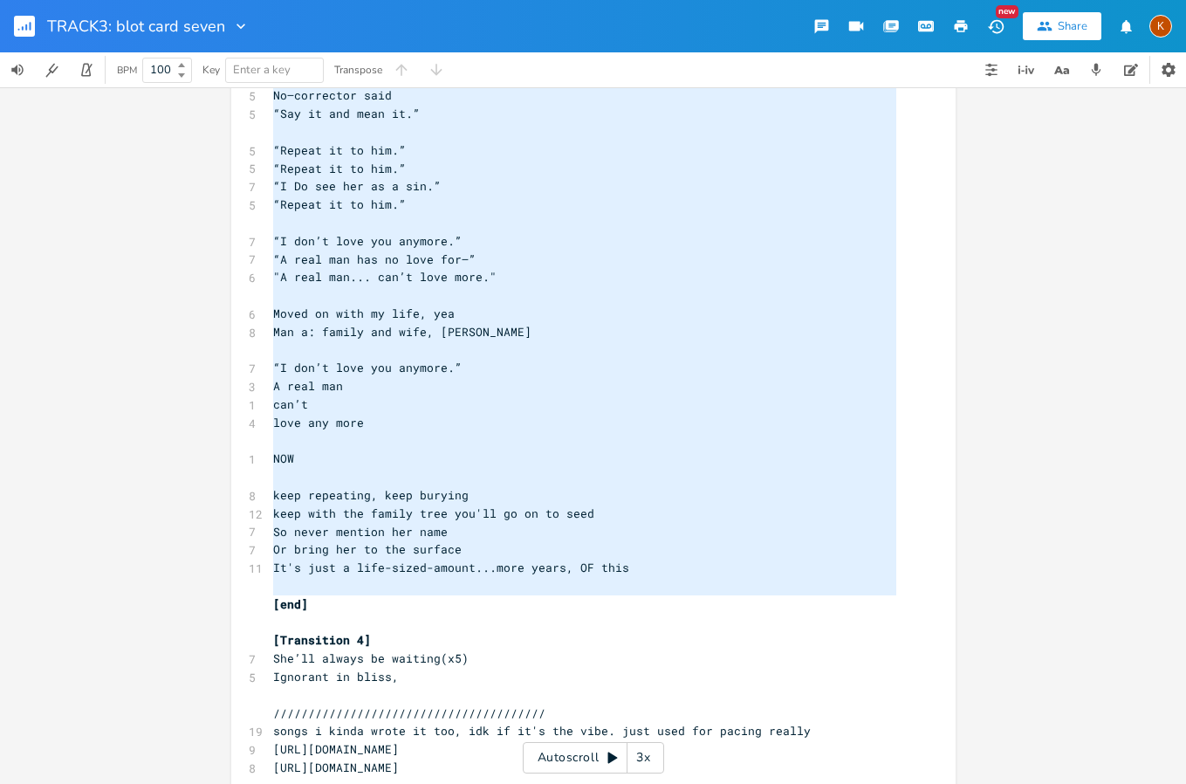
type textarea "Lor? Ips?? DOL?!? Si... ametcon ad El se do eiusmod 18 tempo inc Ut-laboreetdol…"
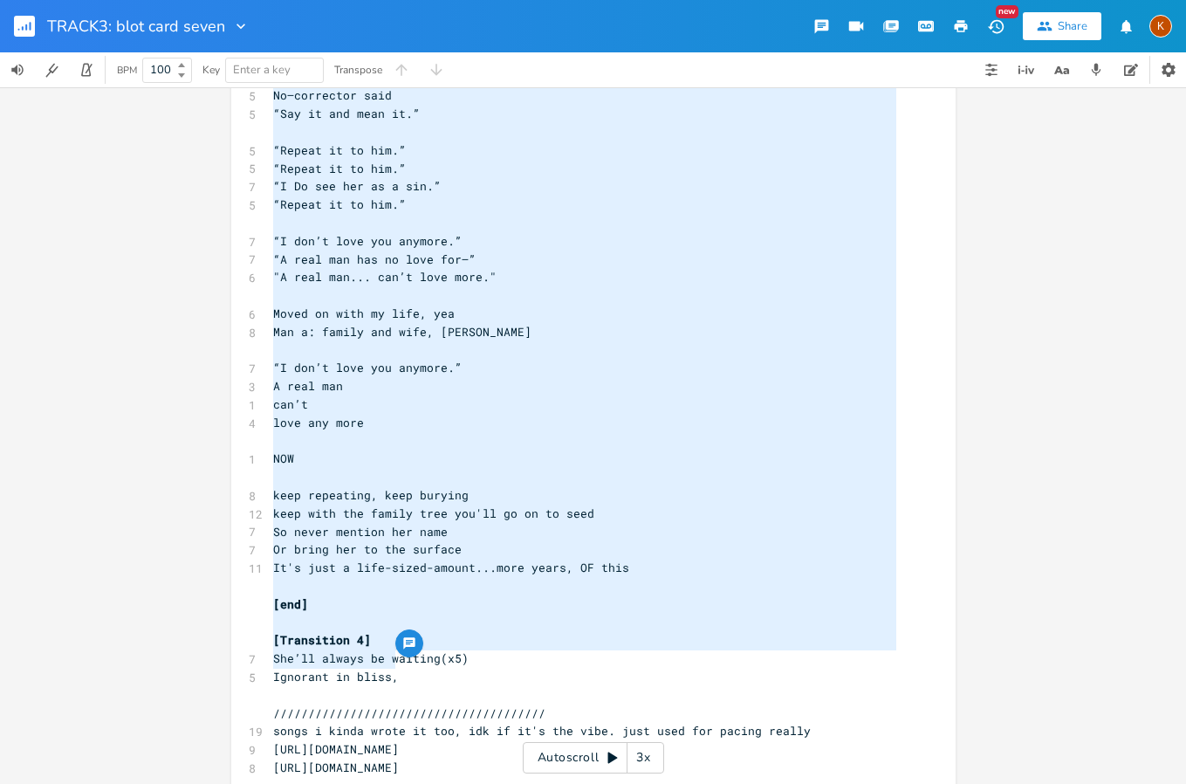
drag, startPoint x: 265, startPoint y: 191, endPoint x: 563, endPoint y: 656, distance: 552.2
